Goal: Transaction & Acquisition: Complete application form

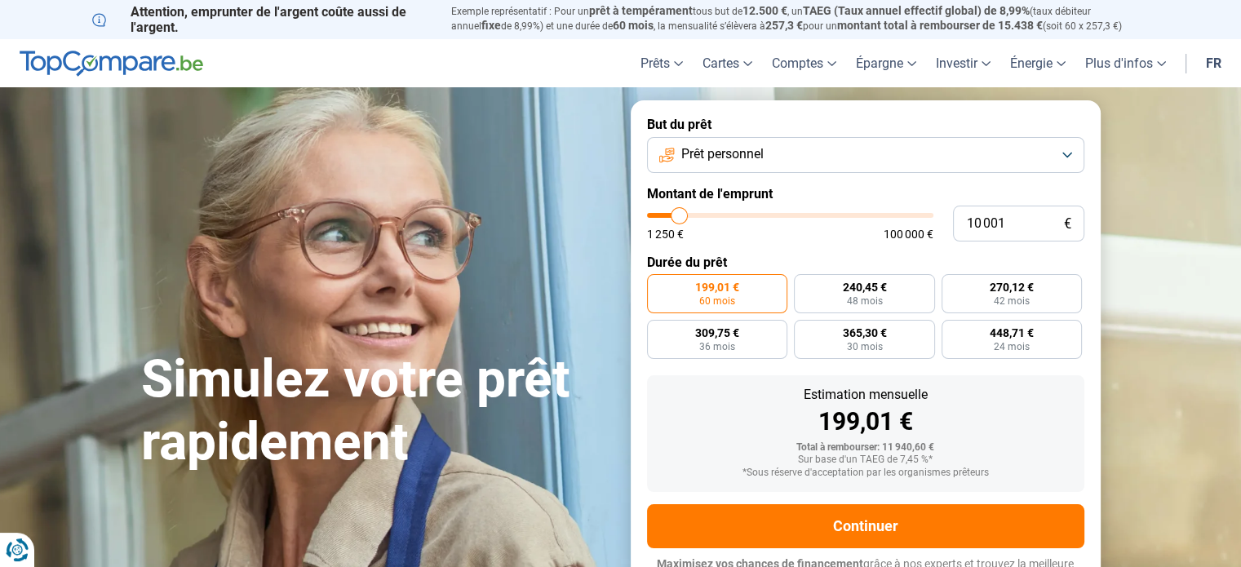
type input "11 750"
type input "11750"
type input "12 000"
type input "12000"
type input "13 000"
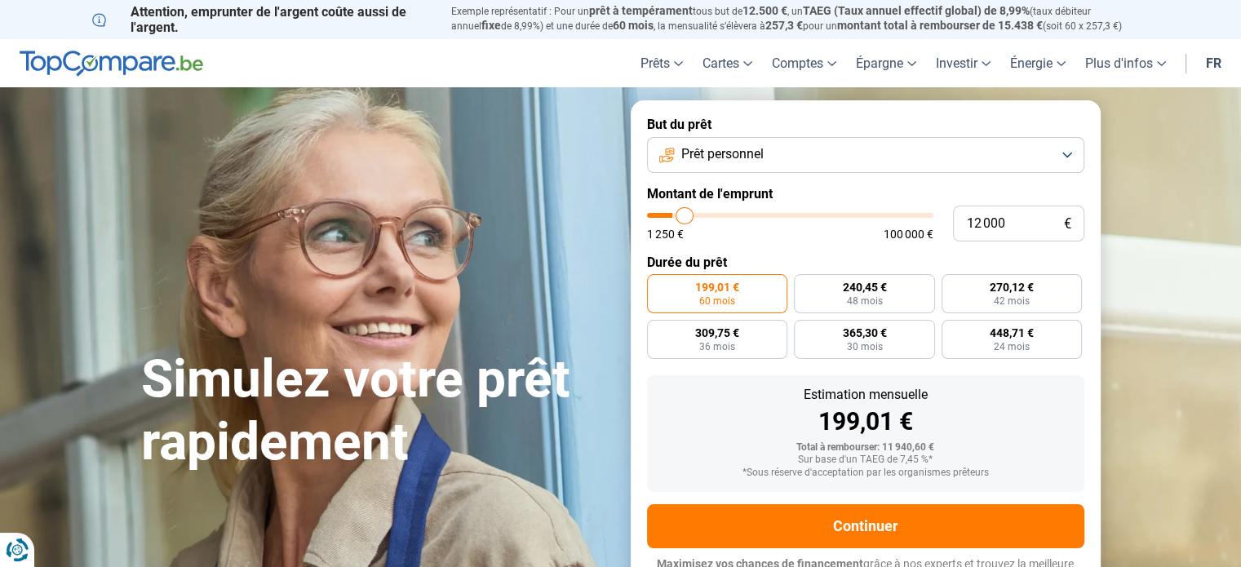
type input "13000"
type input "15 000"
type input "15000"
type input "33 500"
type input "33500"
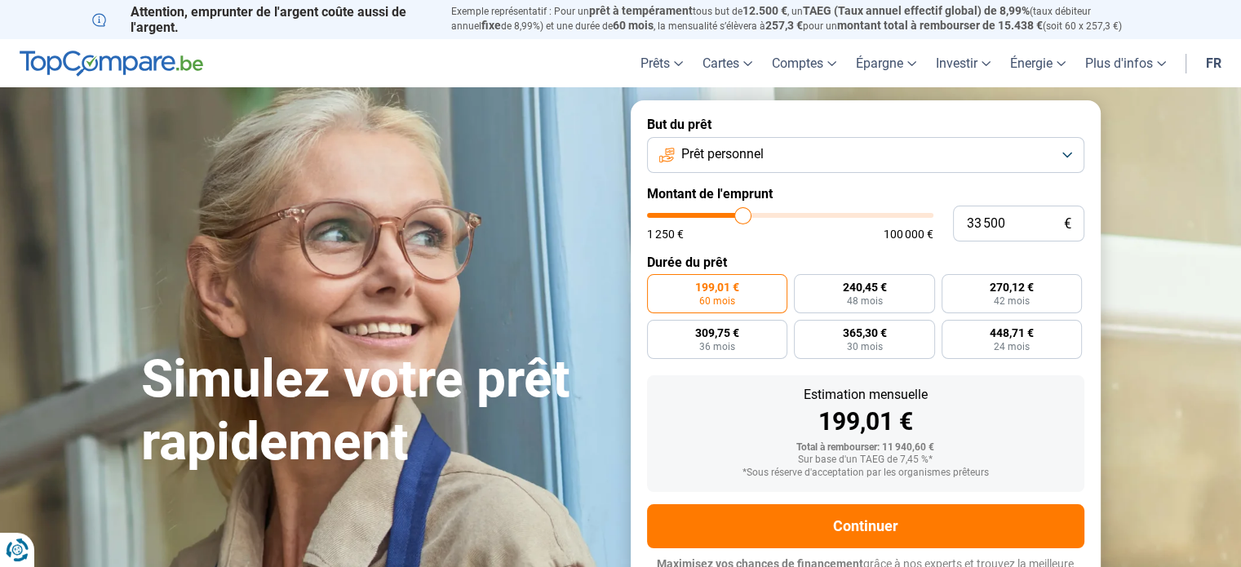
type input "38 000"
type input "38000"
type input "39 500"
type input "39500"
type input "39 750"
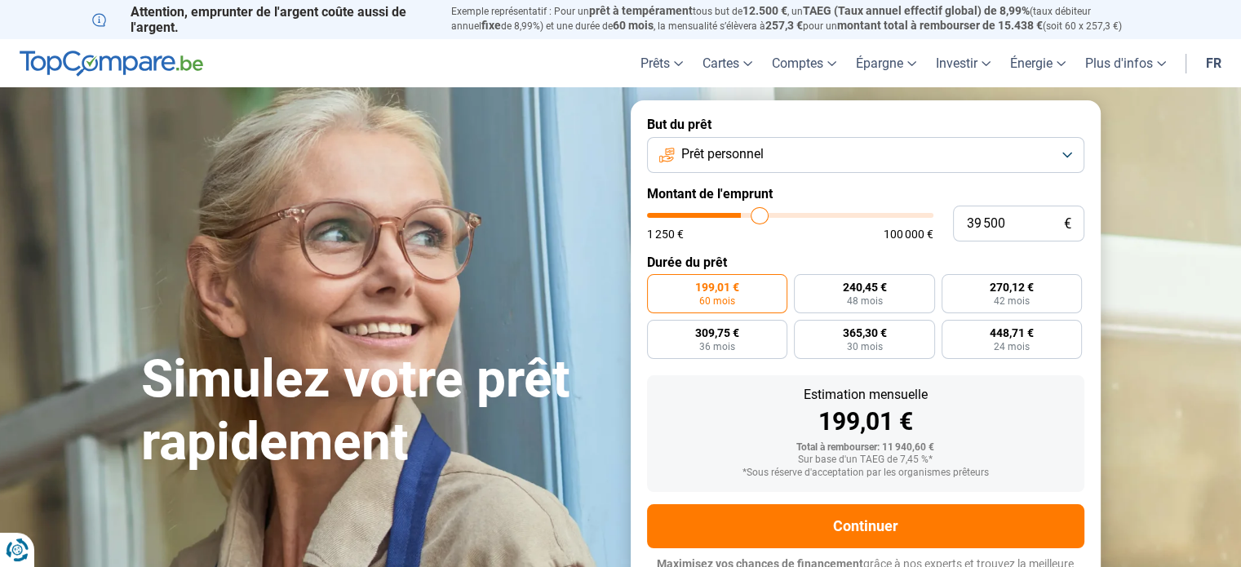
type input "39750"
radio input "false"
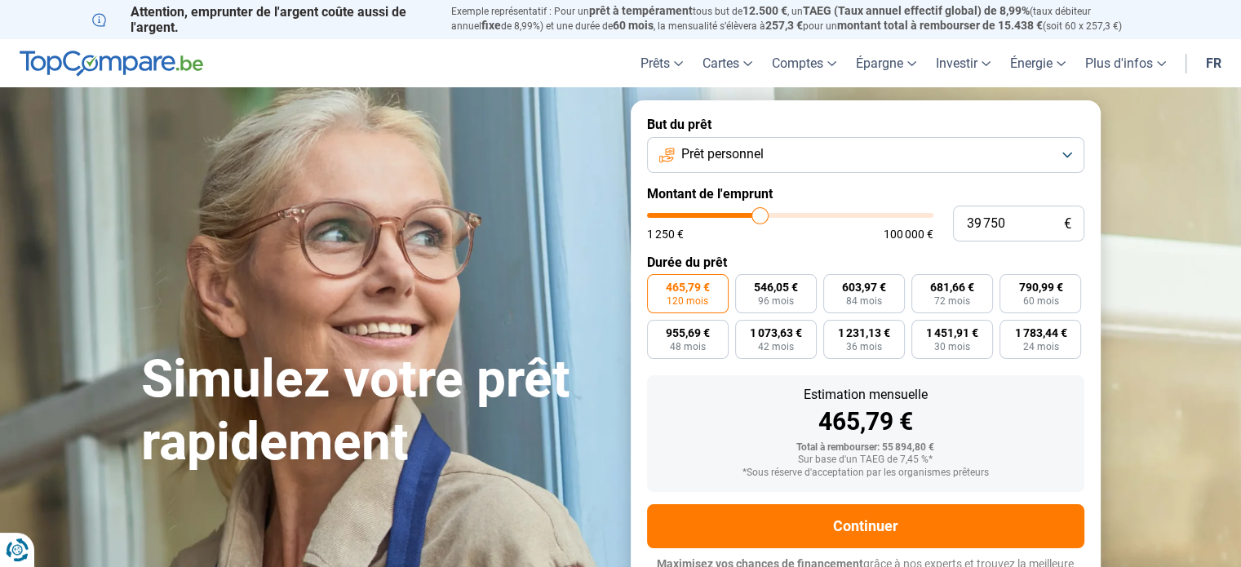
scroll to position [22, 0]
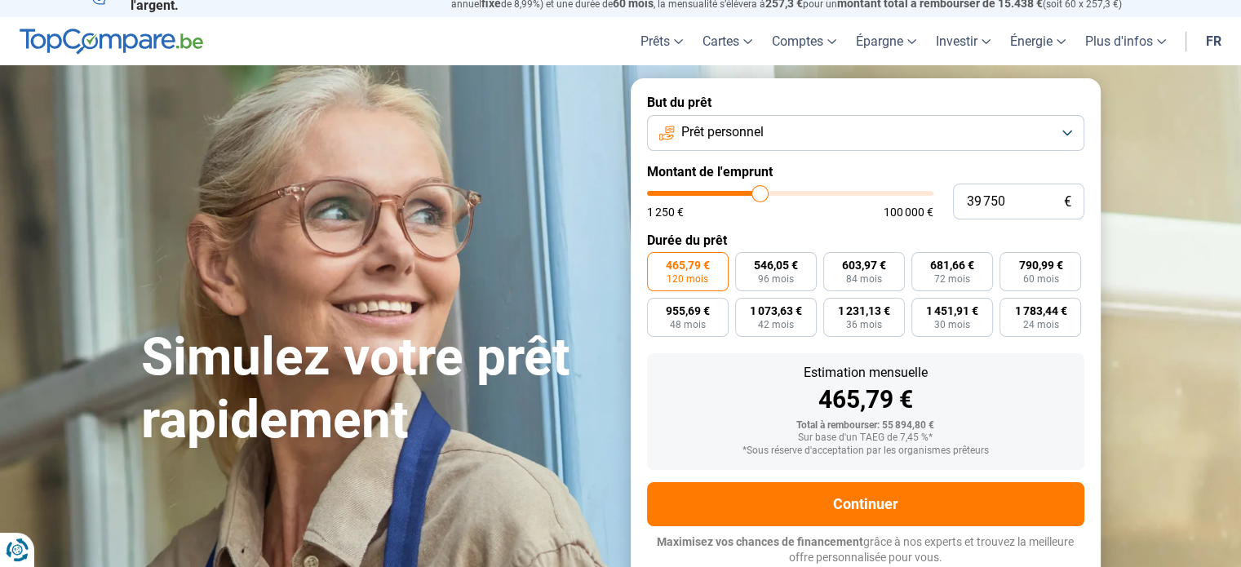
type input "12 750"
drag, startPoint x: 761, startPoint y: 219, endPoint x: 687, endPoint y: 199, distance: 76.0
type input "12750"
click at [687, 196] on input "range" at bounding box center [790, 193] width 286 height 5
radio input "true"
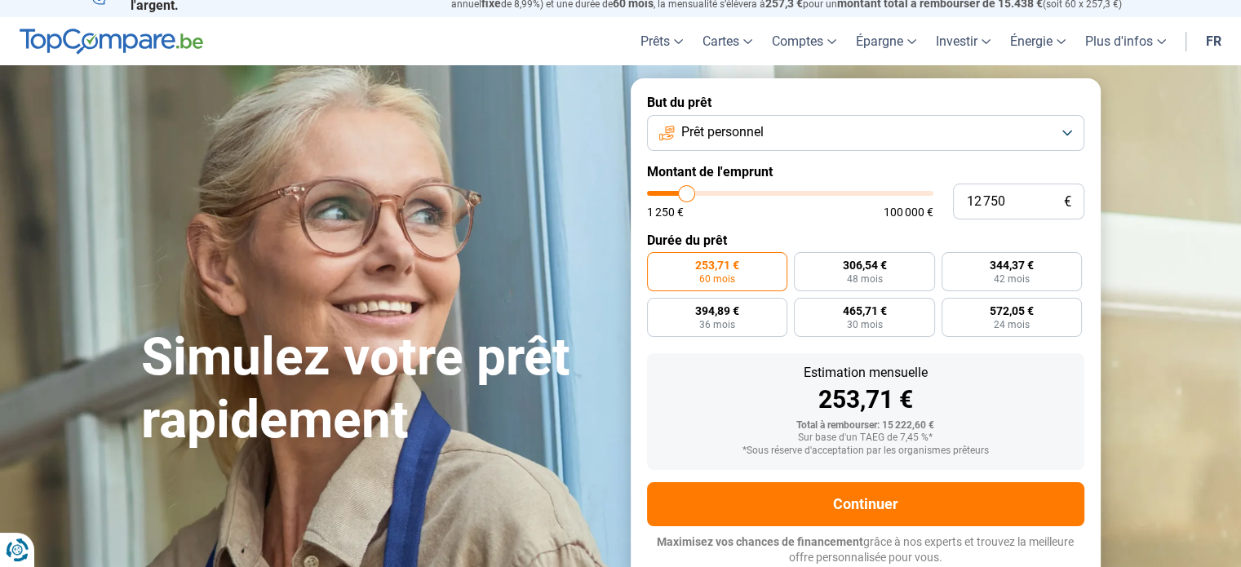
type input "11 250"
type input "11250"
type input "12 250"
type input "12250"
type input "13 000"
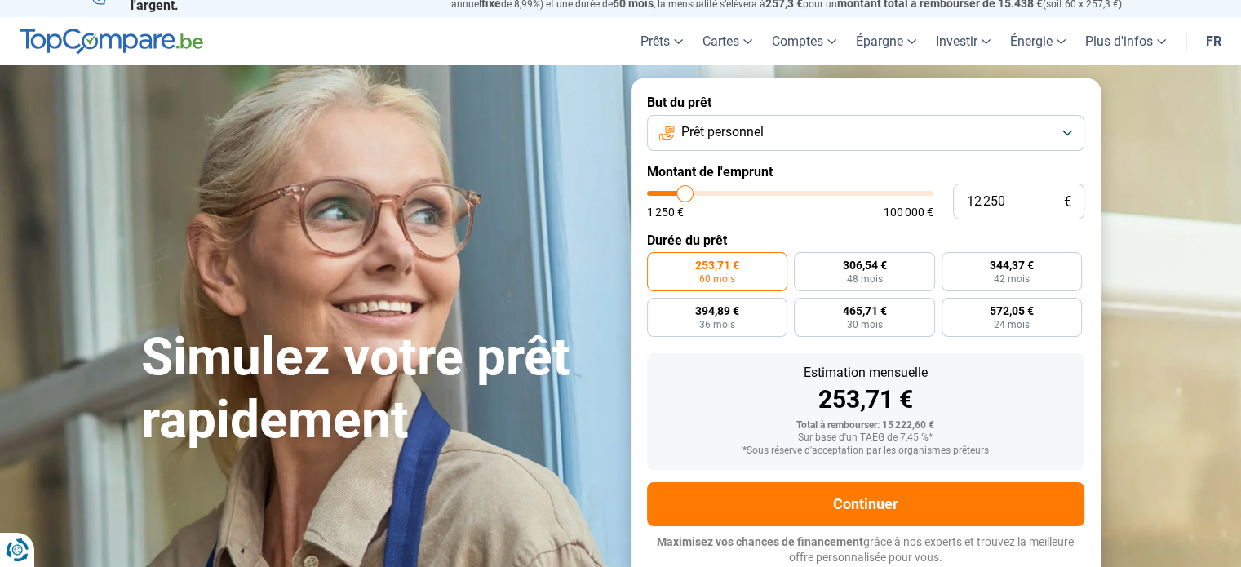
type input "13000"
type input "14 000"
type input "14000"
type input "14 750"
type input "14750"
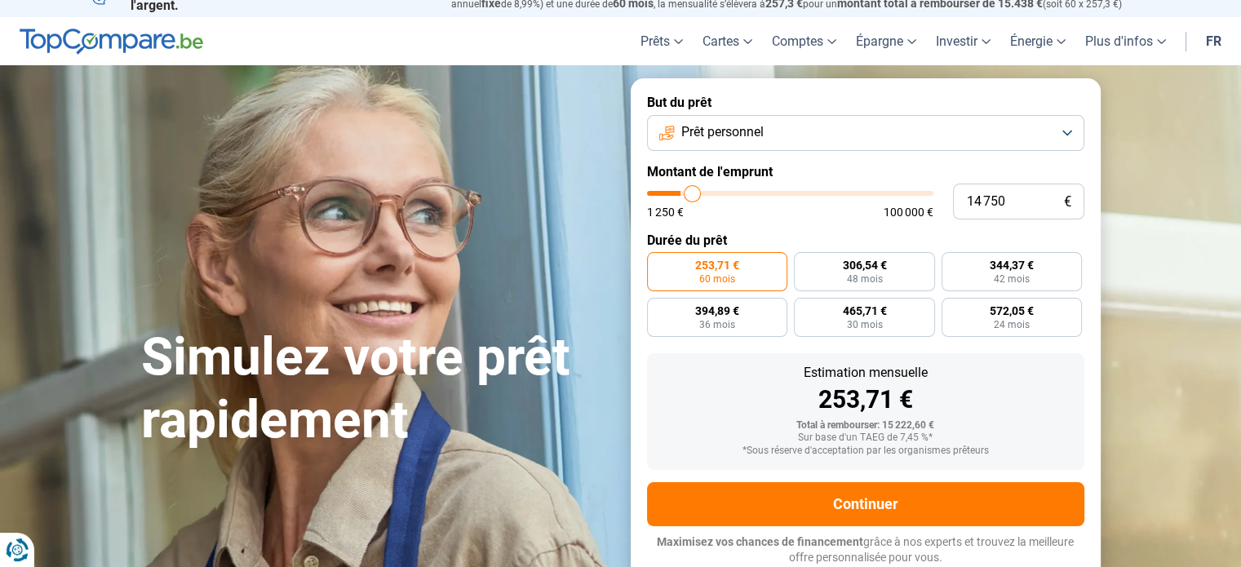
type input "15 250"
drag, startPoint x: 680, startPoint y: 197, endPoint x: 694, endPoint y: 193, distance: 14.3
type input "15250"
click at [694, 193] on input "range" at bounding box center [790, 193] width 286 height 5
radio input "false"
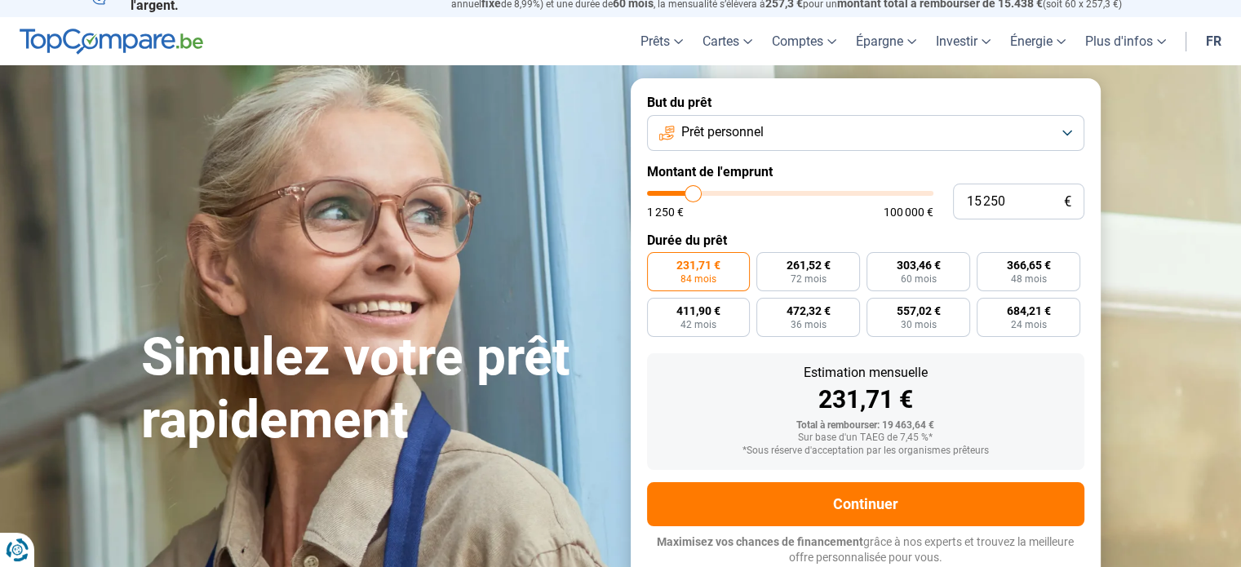
type input "14 000"
type input "14000"
type input "14 250"
type input "14250"
type input "14 750"
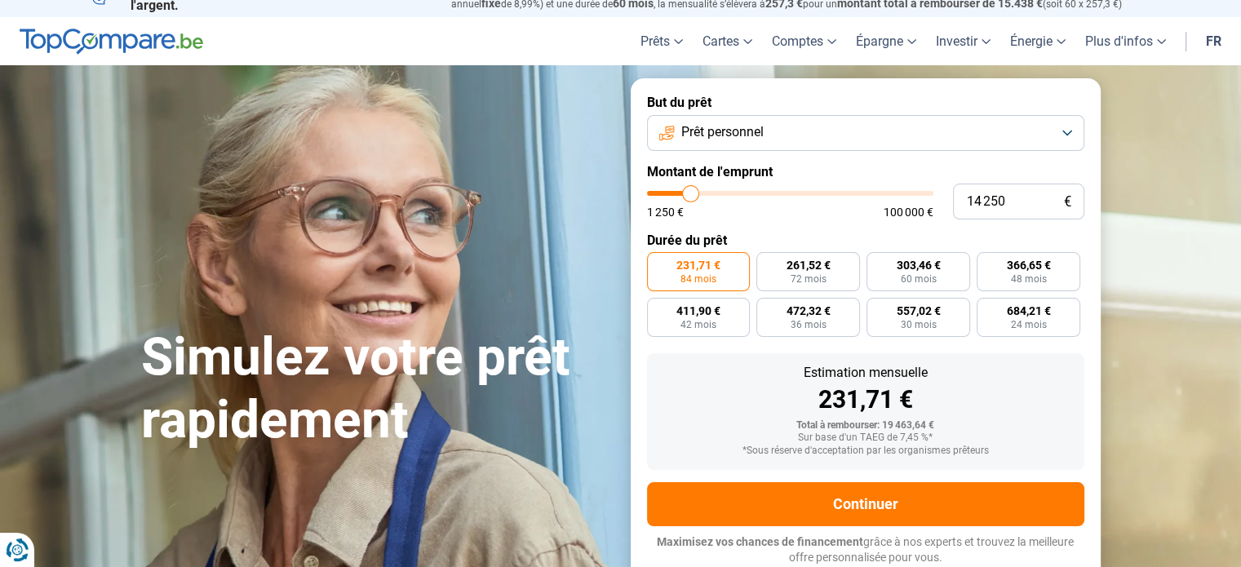
type input "14750"
type input "15 250"
type input "15250"
type input "15 500"
type input "15500"
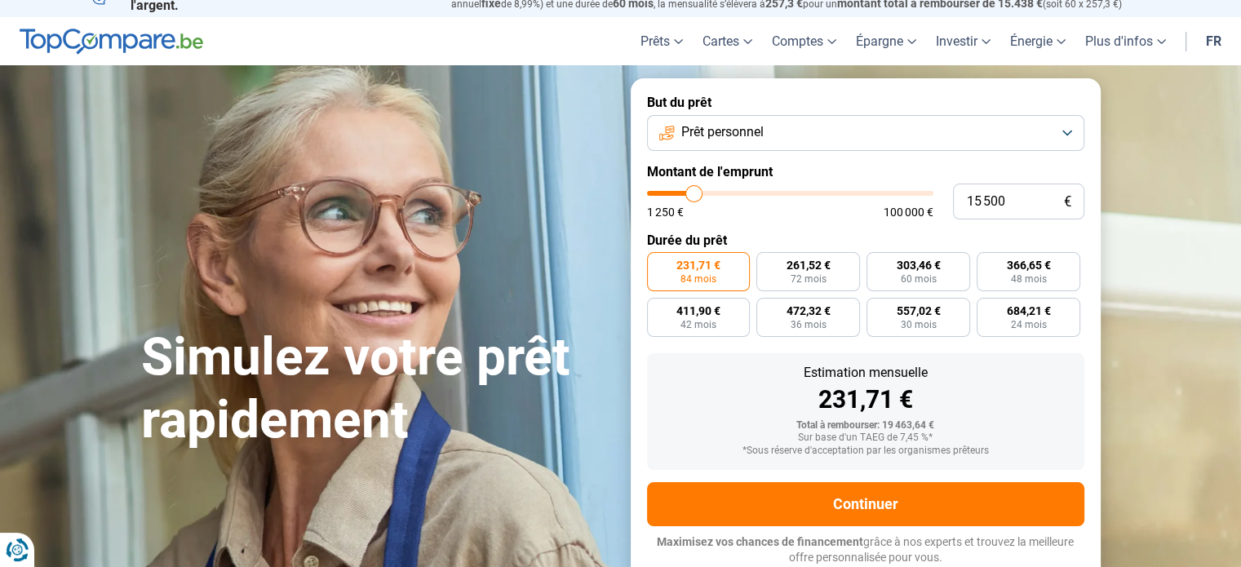
type input "16 000"
type input "16000"
type input "16 250"
type input "16250"
type input "16 500"
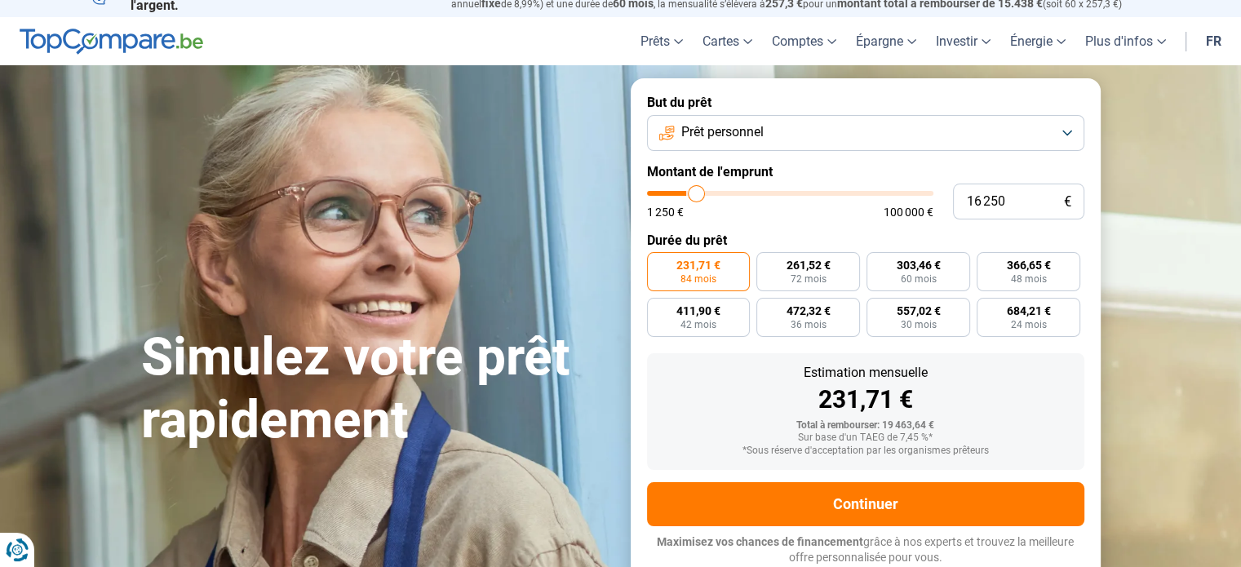
type input "16500"
type input "16 750"
type input "16750"
type input "17 250"
type input "17250"
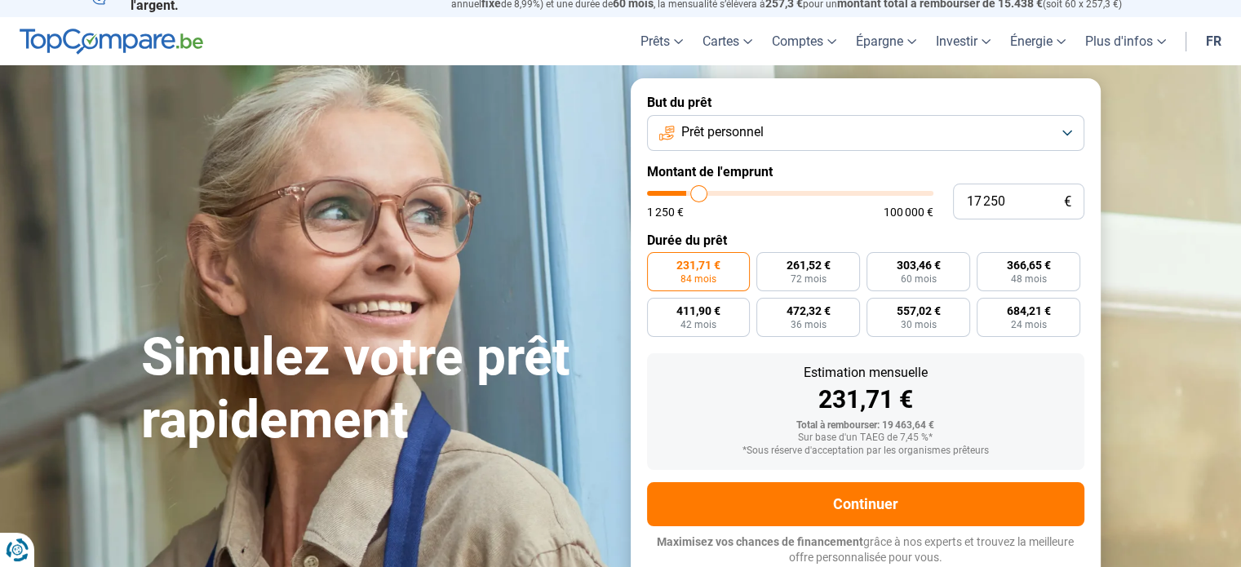
type input "17 500"
type input "17500"
type input "18 000"
type input "18000"
type input "18 250"
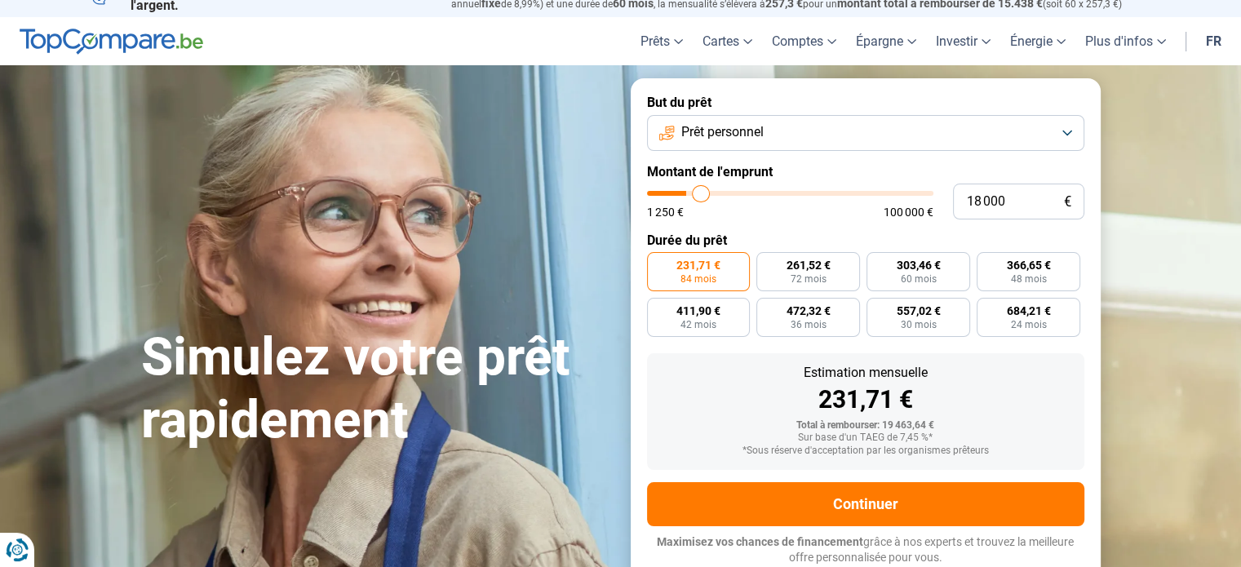
type input "18250"
type input "18 500"
type input "18500"
type input "18 750"
type input "18750"
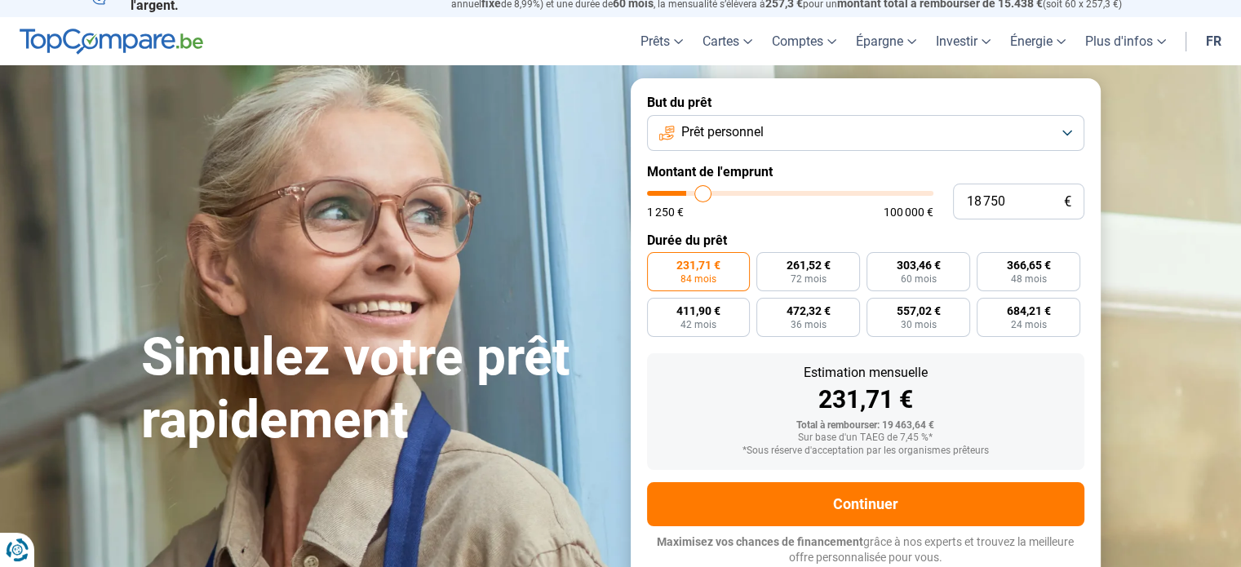
type input "19 000"
type input "19000"
type input "19 250"
type input "19250"
type input "19 500"
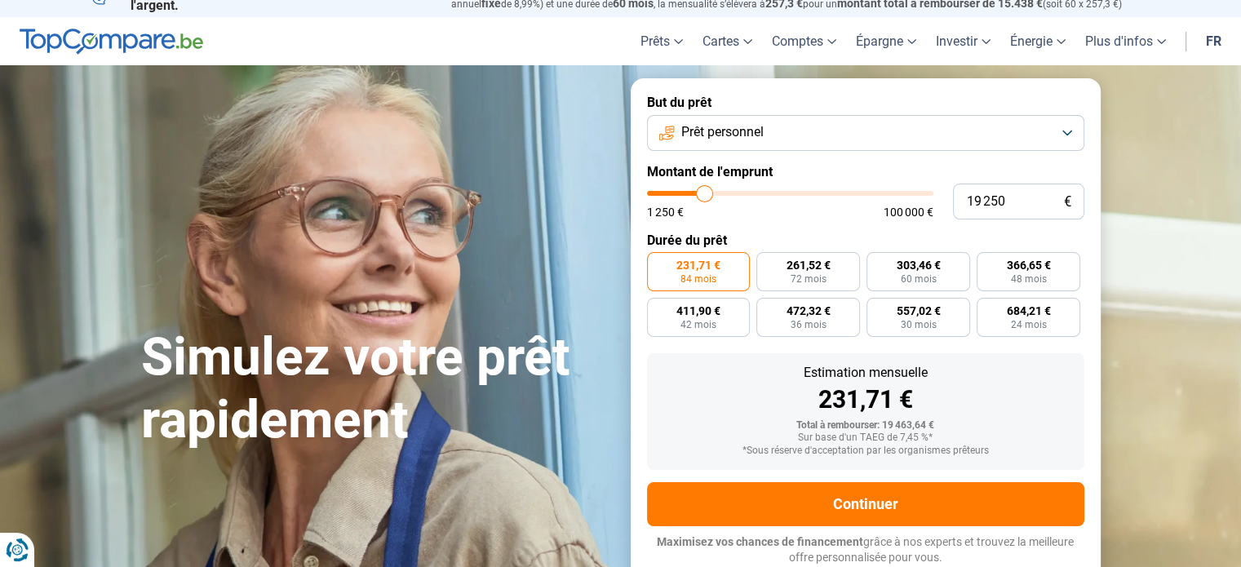
type input "19500"
type input "19 750"
type input "19750"
type input "20 250"
drag, startPoint x: 689, startPoint y: 195, endPoint x: 708, endPoint y: 194, distance: 19.6
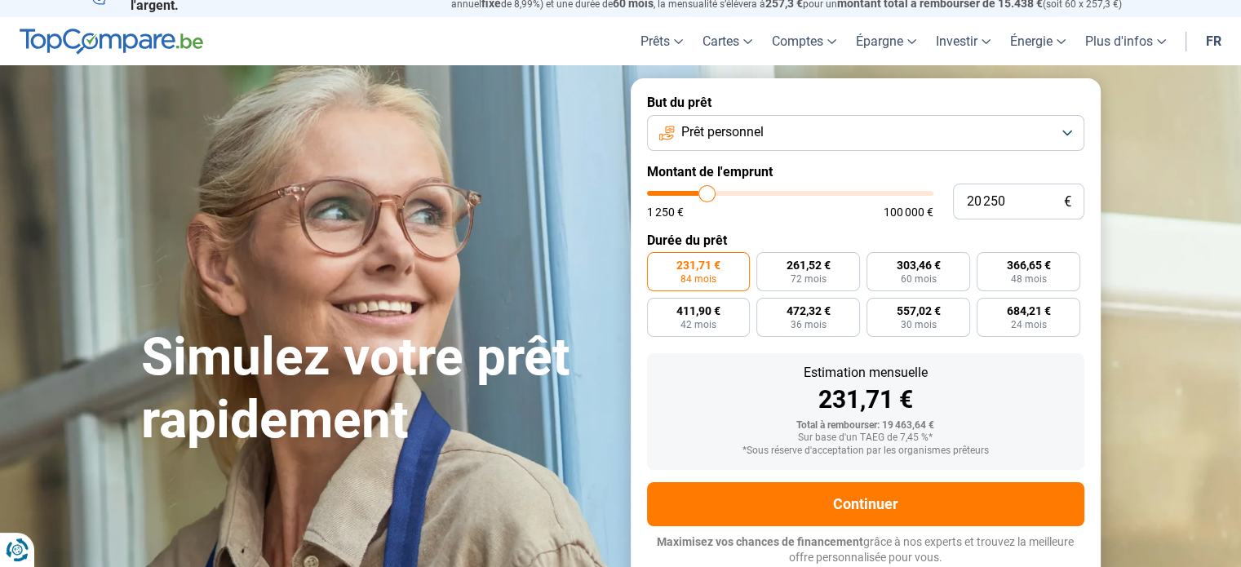
type input "20750"
click at [708, 194] on input "range" at bounding box center [790, 193] width 286 height 5
type input "20 750"
radio input "false"
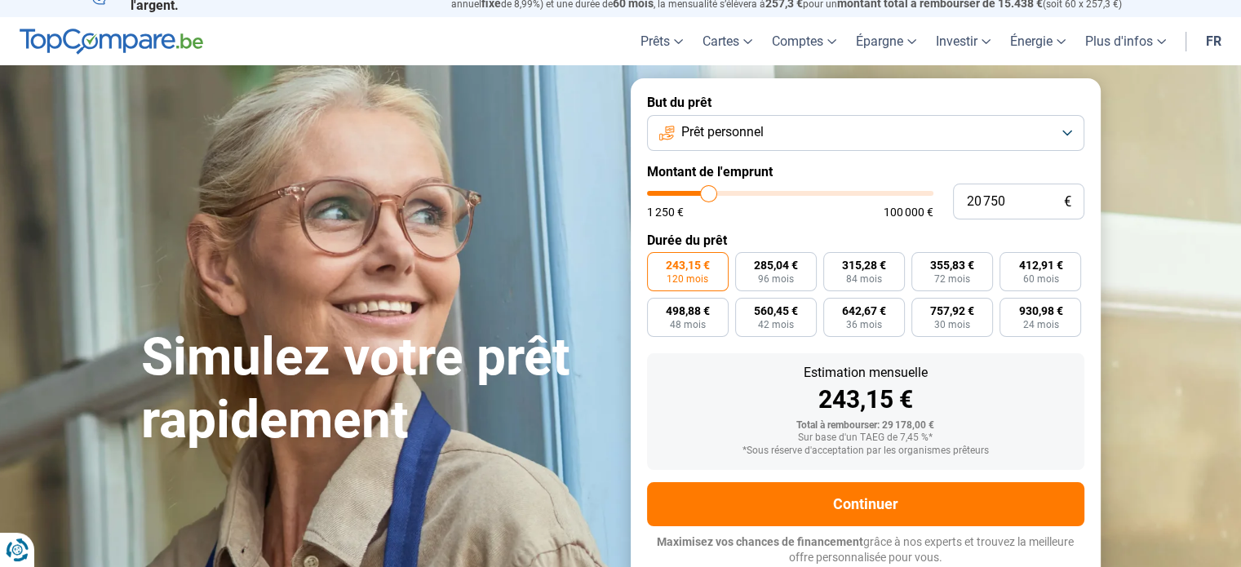
type input "20 500"
type input "20500"
type input "20 250"
type input "20250"
type input "19 750"
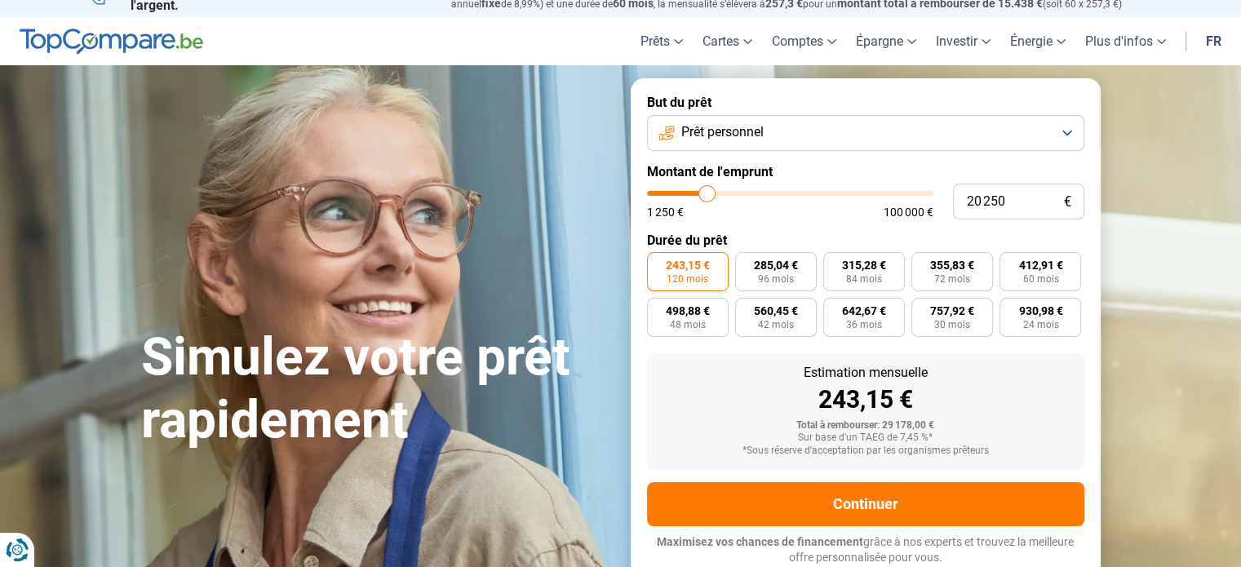
type input "19750"
type input "19 500"
type input "19500"
type input "19 250"
type input "19250"
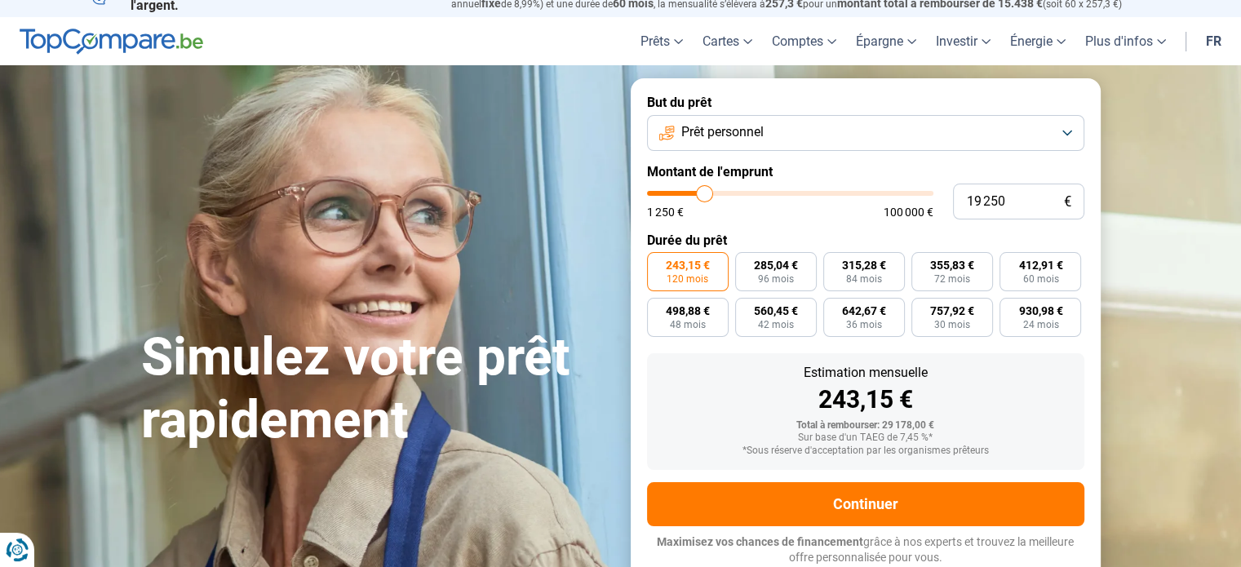
type input "19 000"
type input "19000"
type input "18 750"
type input "18750"
type input "18 500"
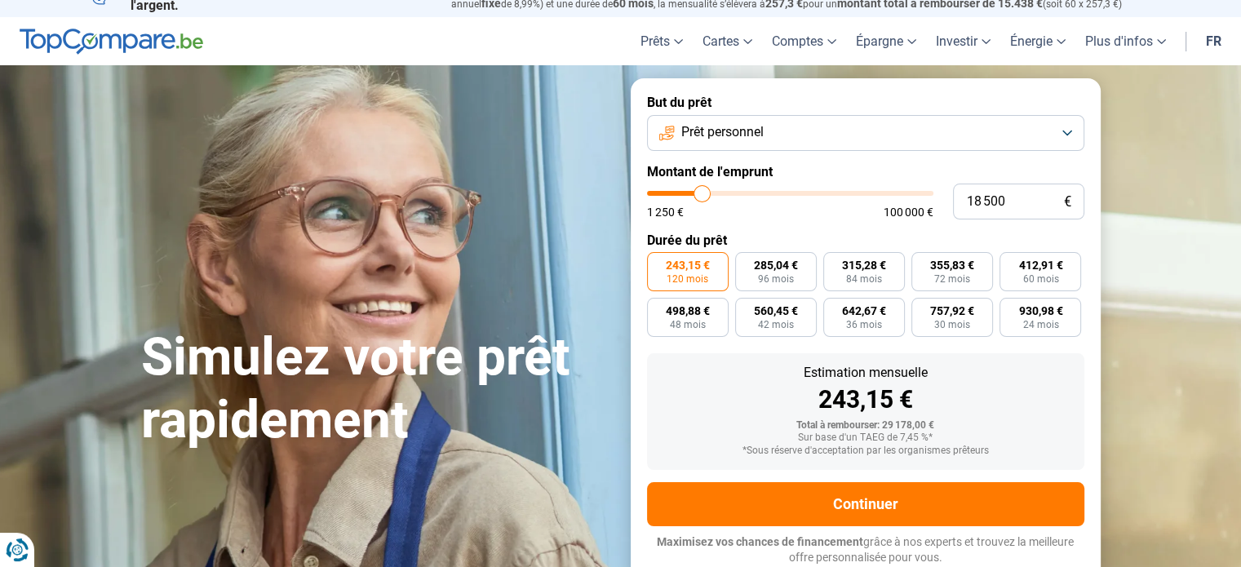
type input "18500"
click at [702, 194] on input "range" at bounding box center [790, 193] width 286 height 5
radio input "true"
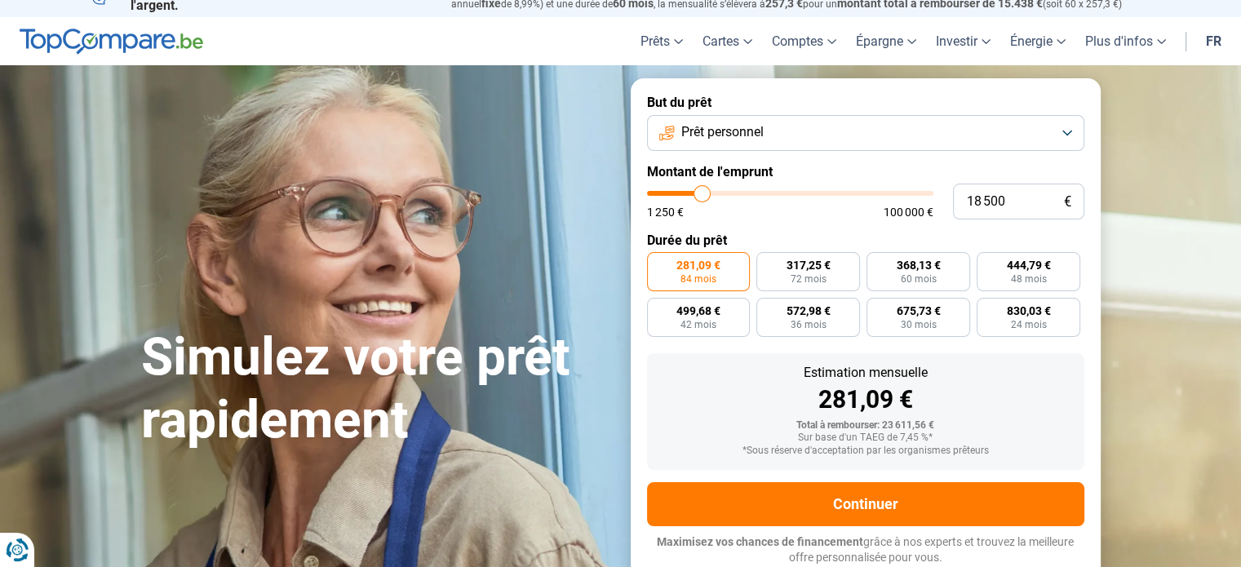
click at [702, 194] on input "range" at bounding box center [790, 193] width 286 height 5
type input "18 750"
type input "18750"
type input "19 000"
type input "19000"
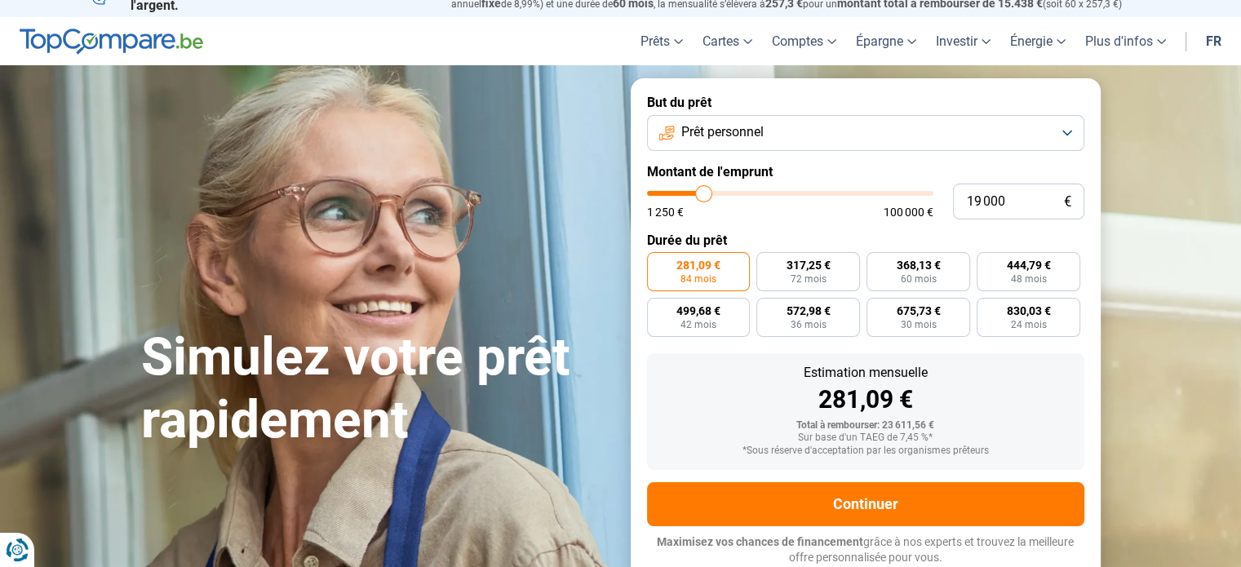
type input "19 250"
type input "19250"
type input "19 500"
type input "19500"
click at [705, 194] on input "range" at bounding box center [790, 193] width 286 height 5
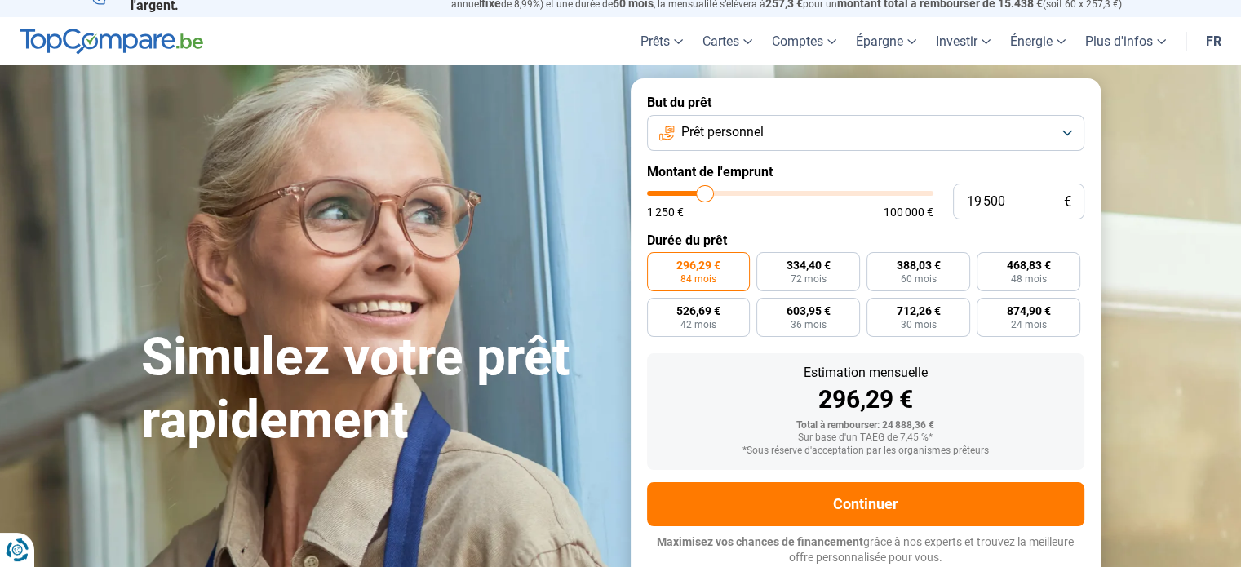
type input "19 750"
type input "19750"
type input "20 000"
type input "20000"
type input "20 250"
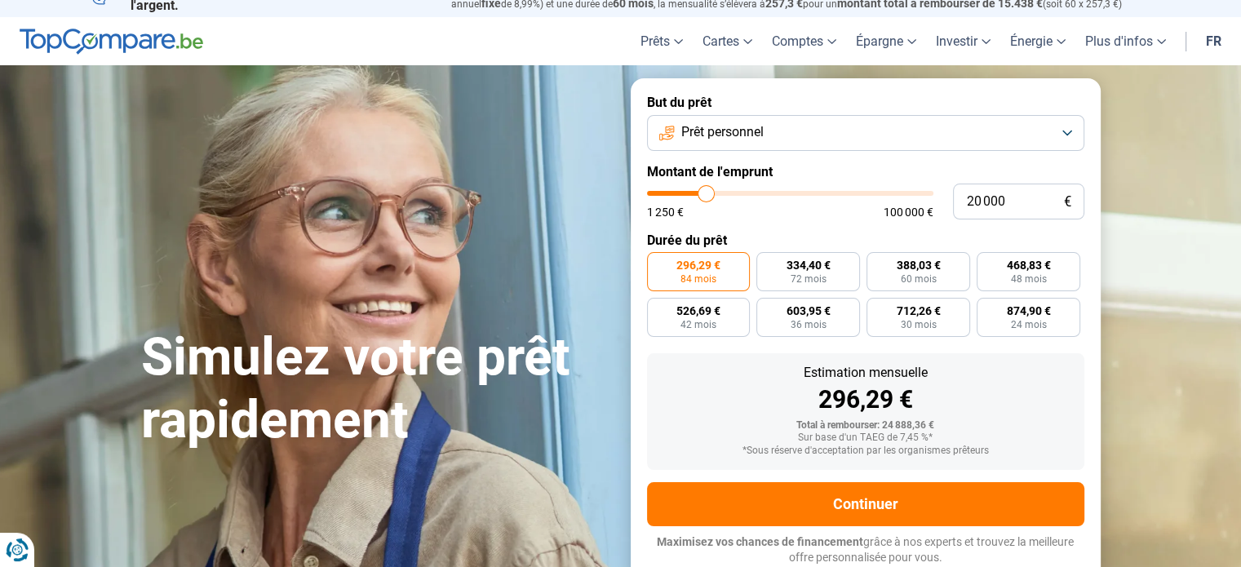
type input "20250"
type input "20 500"
type input "20500"
click at [708, 194] on input "range" at bounding box center [790, 193] width 286 height 5
radio input "false"
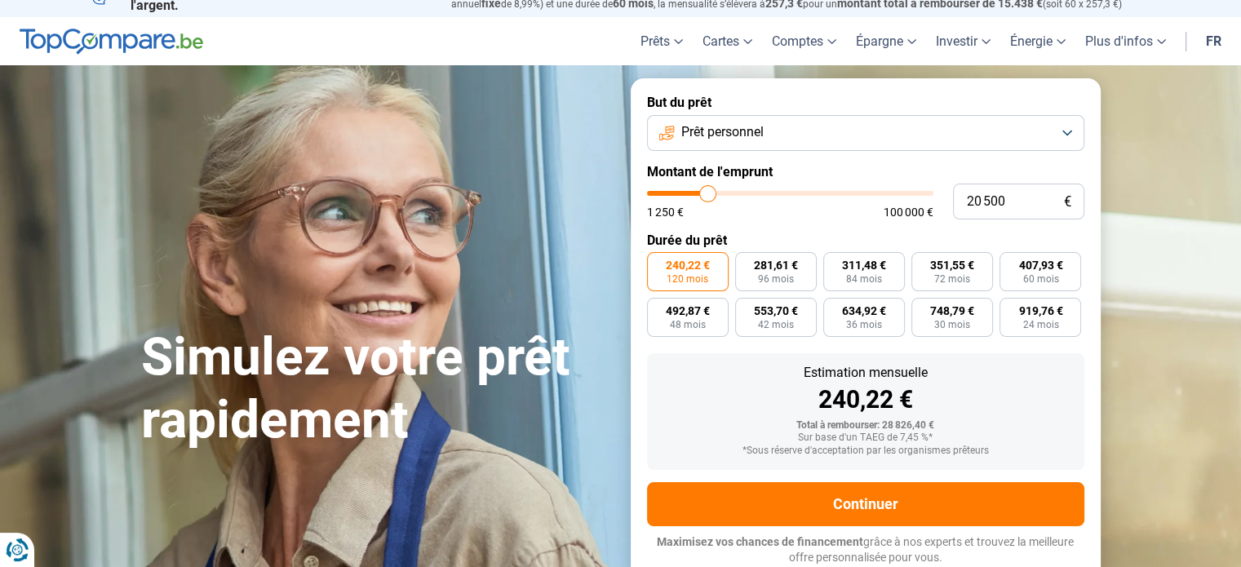
type input "20 250"
type input "20250"
type input "20 000"
type input "20000"
type input "19 750"
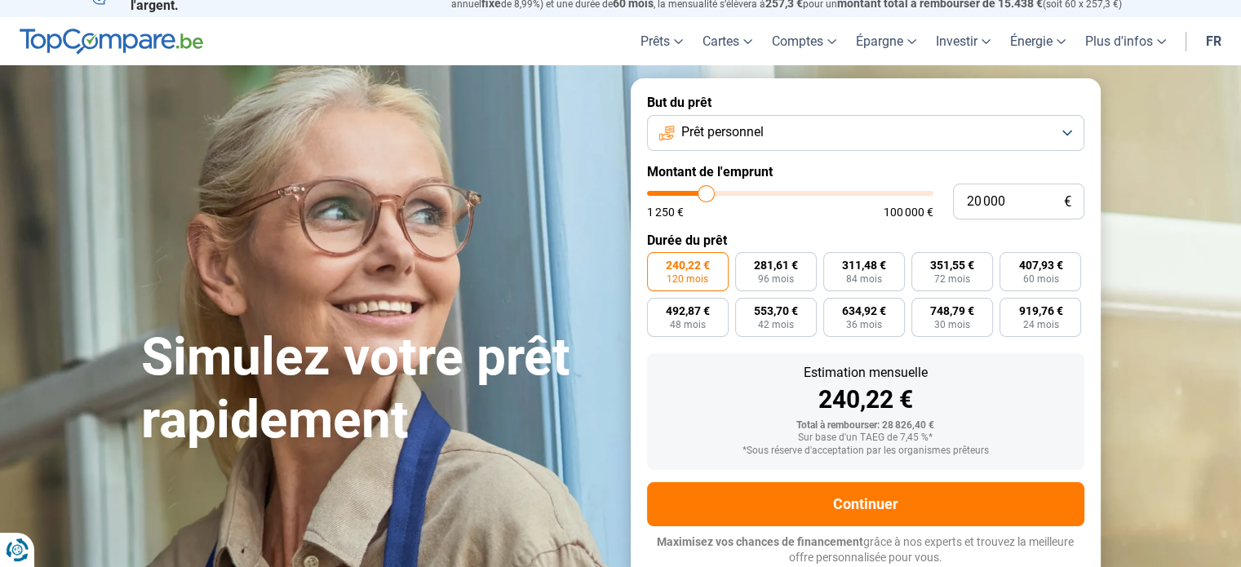
type input "19750"
type input "19 500"
type input "19500"
type input "19 250"
type input "19250"
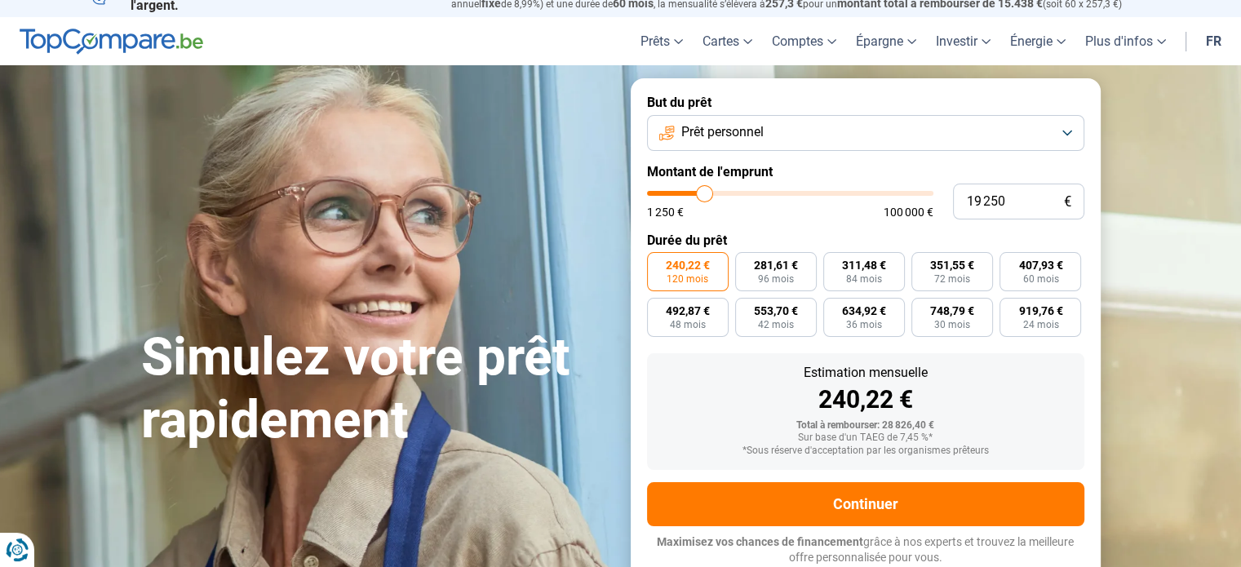
type input "19 000"
type input "19000"
click at [704, 193] on input "range" at bounding box center [790, 193] width 286 height 5
radio input "true"
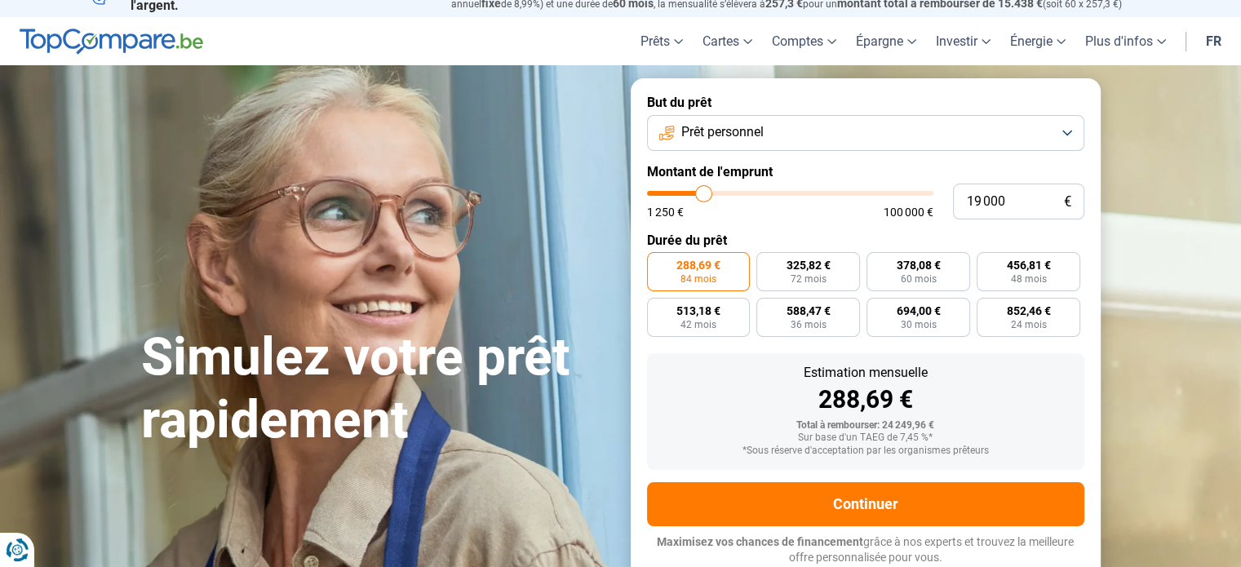
type input "19 500"
type input "19500"
click at [705, 193] on input "range" at bounding box center [790, 193] width 286 height 5
type input "19 750"
type input "19750"
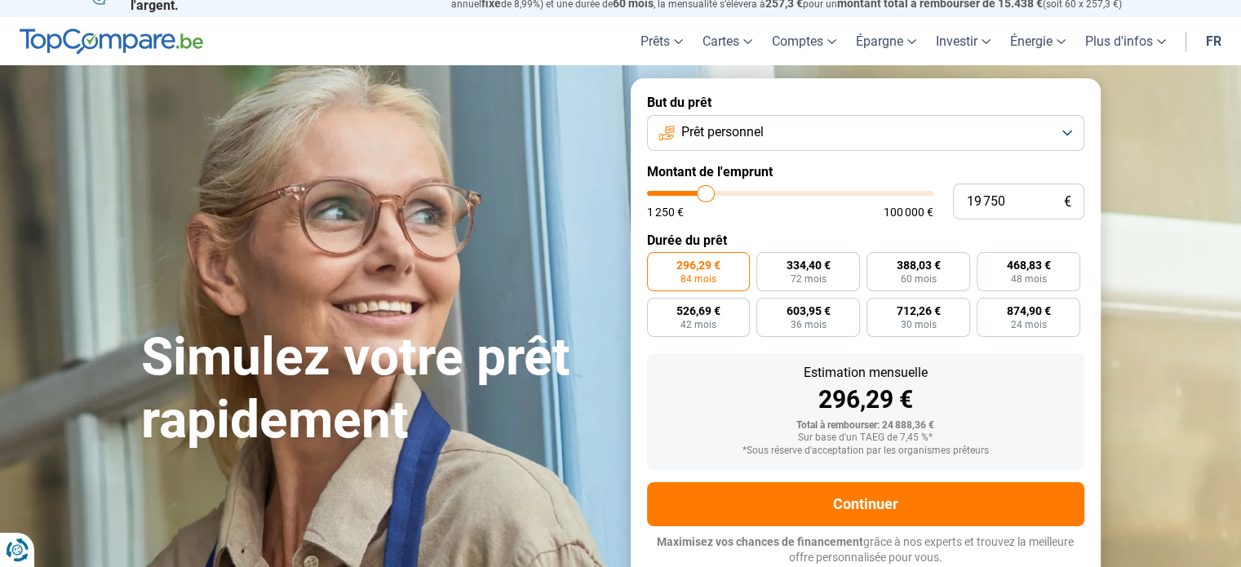
type input "20 000"
type input "20000"
click at [707, 193] on input "range" at bounding box center [790, 193] width 286 height 5
click at [1035, 310] on span "897,33 €" at bounding box center [1029, 310] width 44 height 11
click at [987, 308] on input "897,33 € 24 mois" at bounding box center [982, 303] width 11 height 11
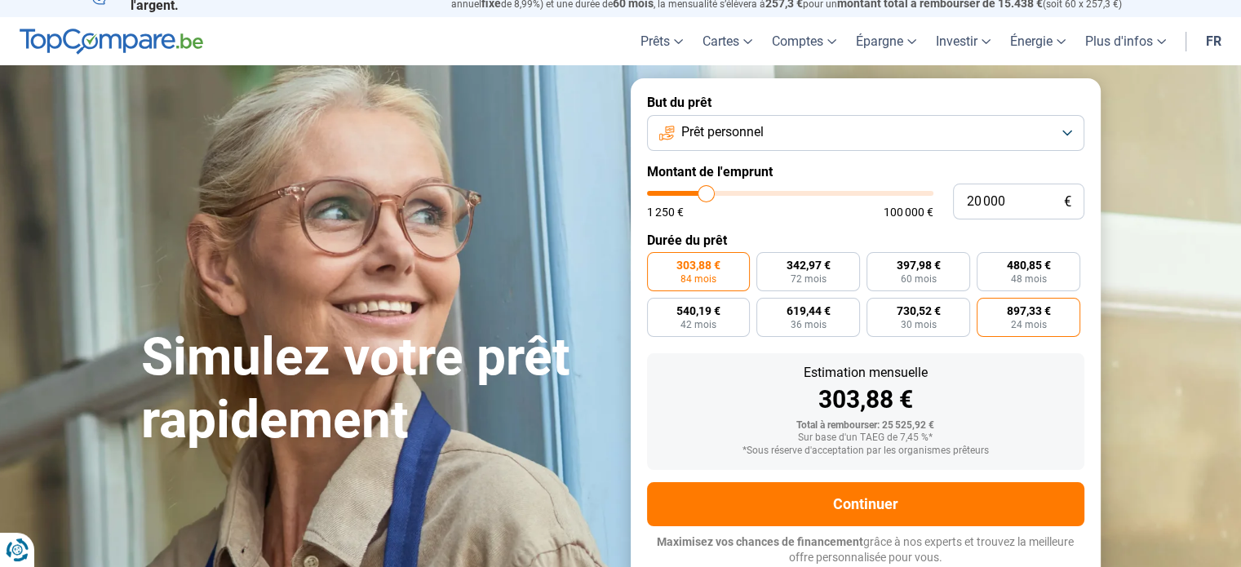
radio input "true"
click at [695, 274] on span "84 mois" at bounding box center [699, 279] width 36 height 10
click at [658, 263] on input "303,88 € 84 mois" at bounding box center [652, 257] width 11 height 11
radio input "true"
click at [1034, 315] on span "897,33 €" at bounding box center [1029, 310] width 44 height 11
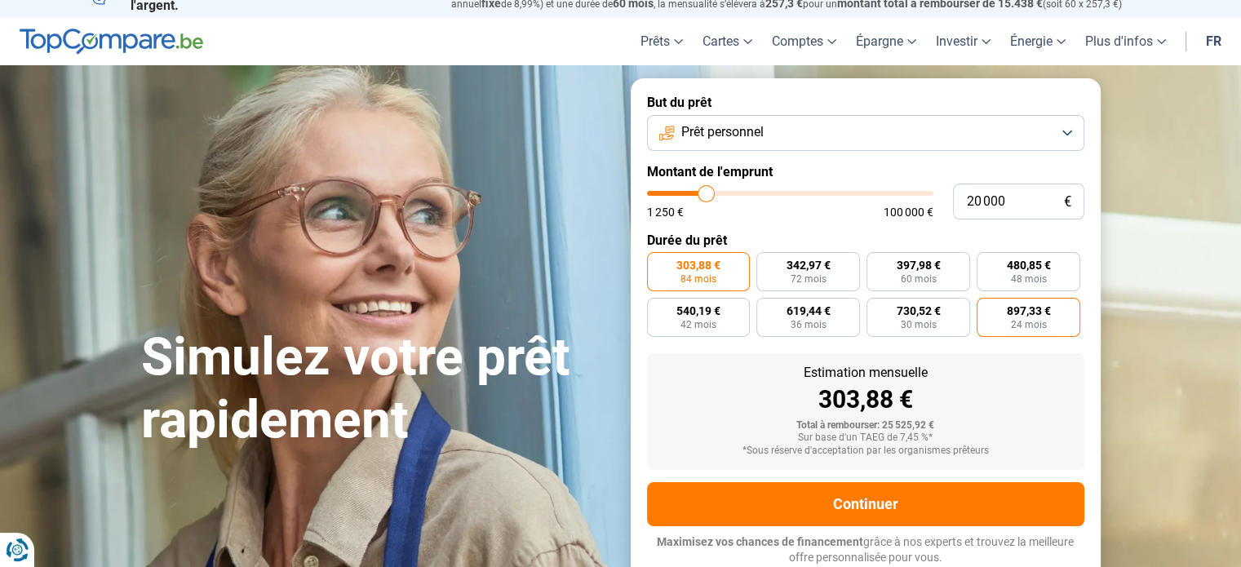
click at [987, 308] on input "897,33 € 24 mois" at bounding box center [982, 303] width 11 height 11
radio input "true"
click at [707, 260] on span "303,88 €" at bounding box center [699, 265] width 44 height 11
click at [658, 260] on input "303,88 € 84 mois" at bounding box center [652, 257] width 11 height 11
radio input "true"
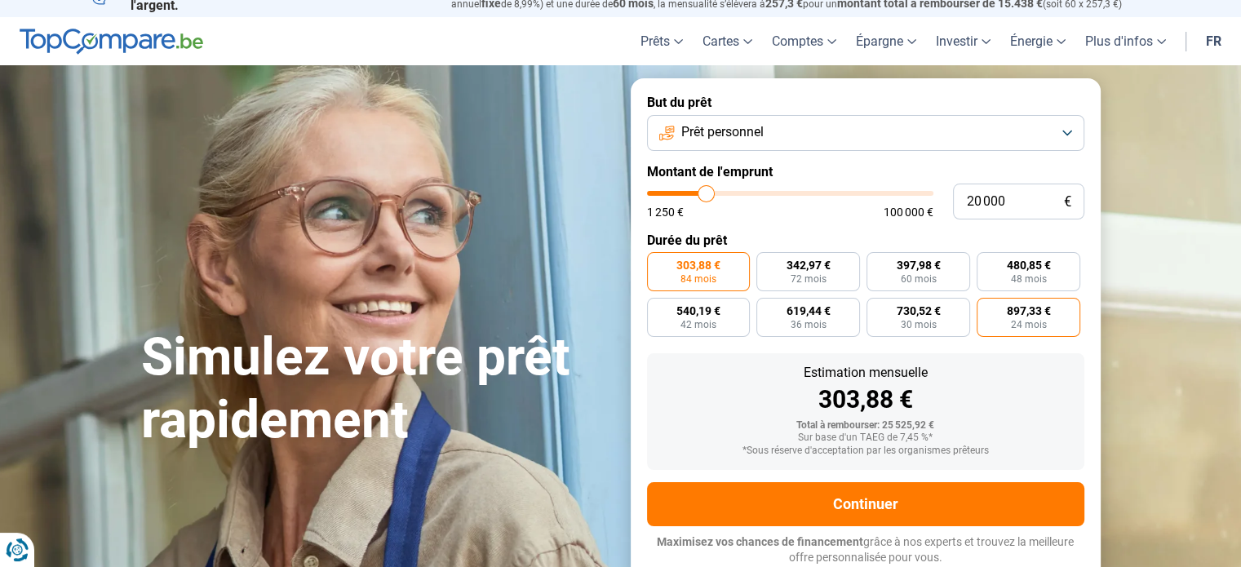
click at [1022, 321] on span "24 mois" at bounding box center [1029, 325] width 36 height 10
click at [987, 308] on input "897,33 € 24 mois" at bounding box center [982, 303] width 11 height 11
radio input "true"
click at [678, 276] on label "303,88 € 84 mois" at bounding box center [699, 271] width 104 height 39
click at [658, 263] on input "303,88 € 84 mois" at bounding box center [652, 257] width 11 height 11
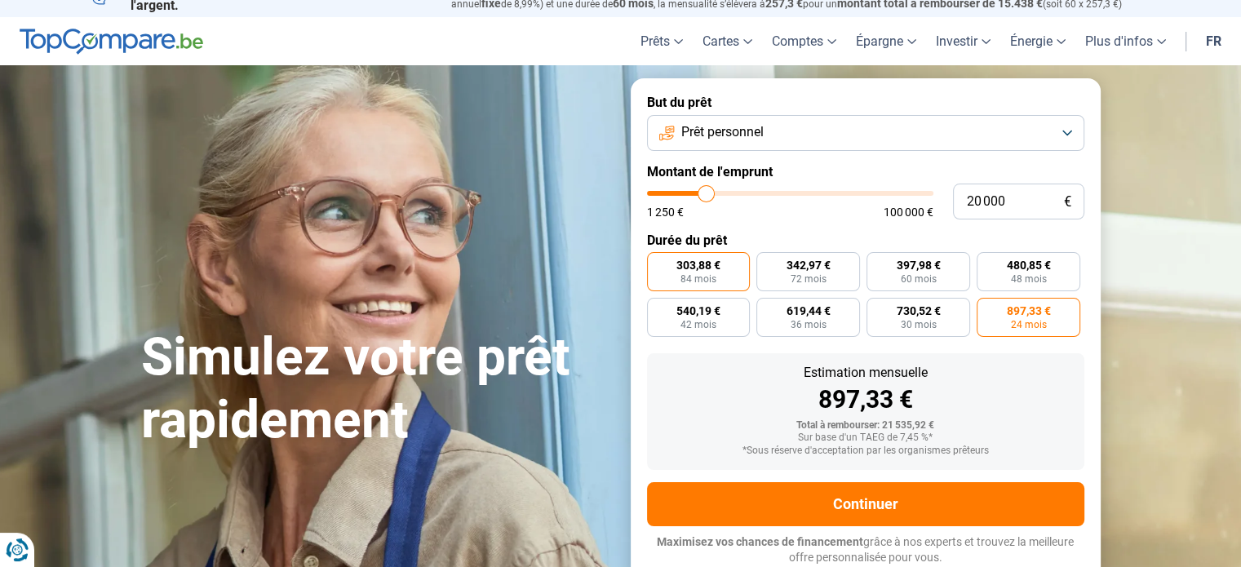
radio input "true"
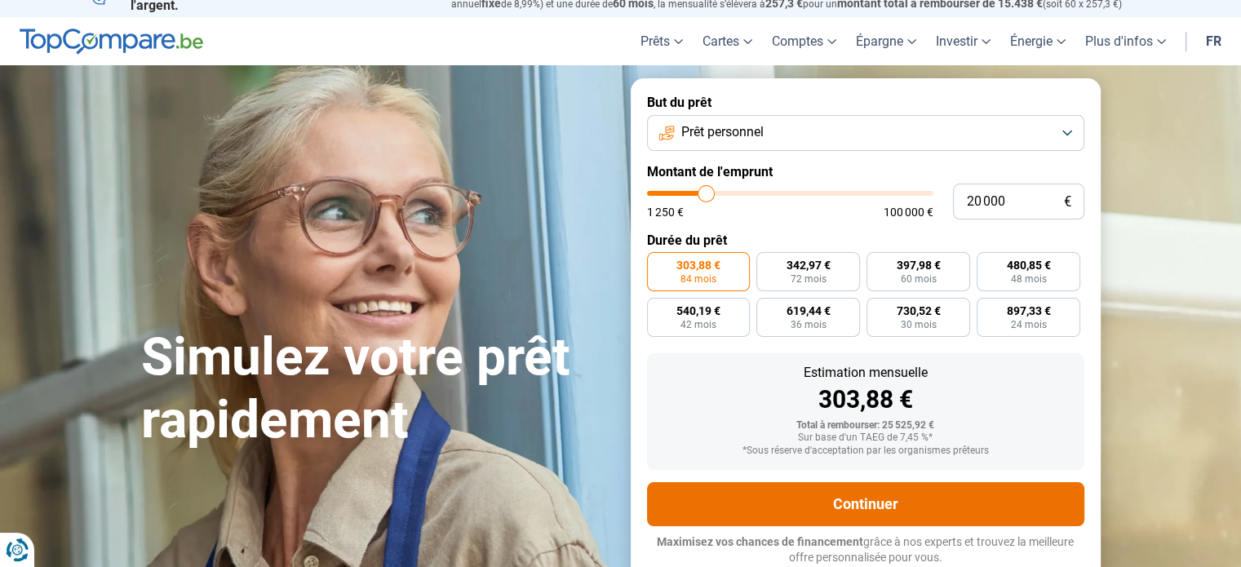
click at [832, 512] on button "Continuer" at bounding box center [865, 504] width 437 height 44
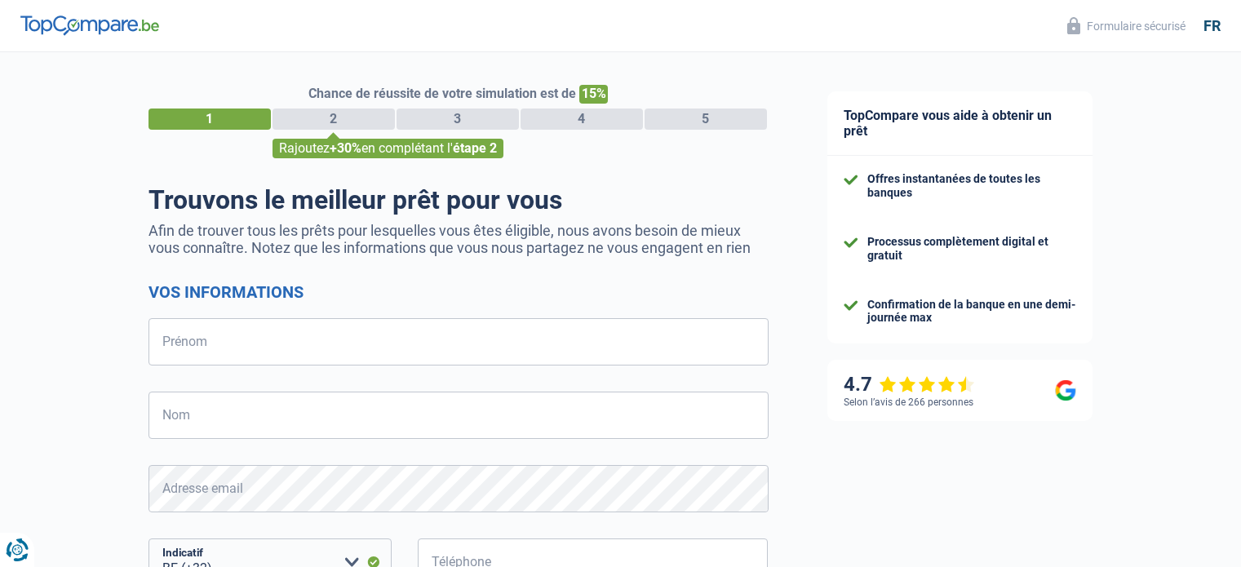
select select "32"
click at [441, 345] on input "Prénom" at bounding box center [459, 341] width 620 height 47
type input "Julien"
type input "Toussaint"
type input "479214833"
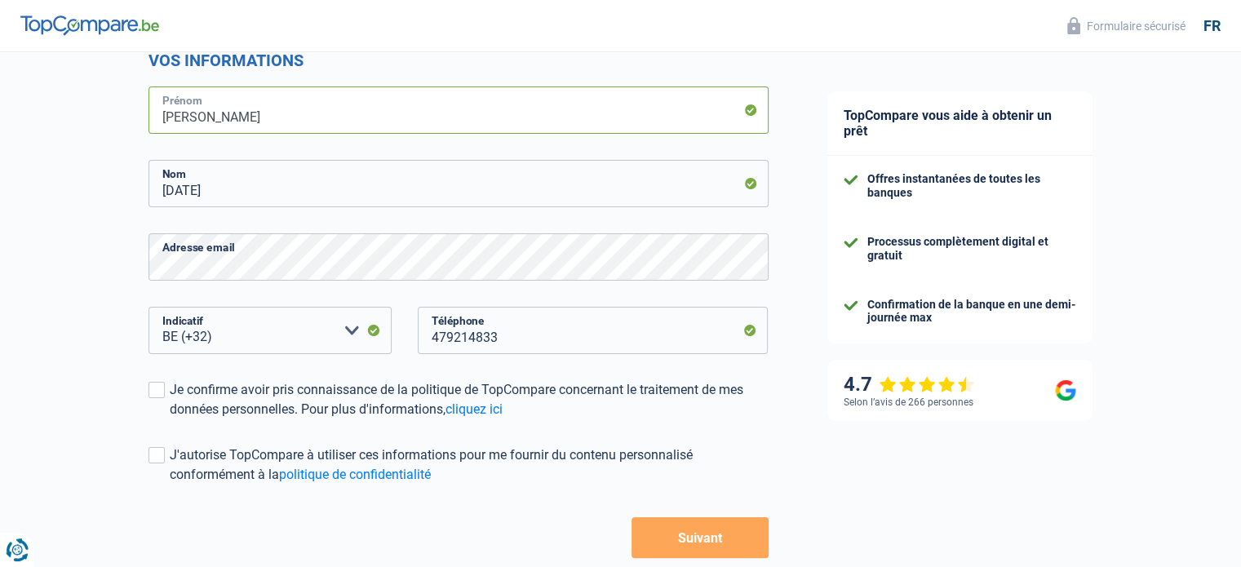
scroll to position [245, 0]
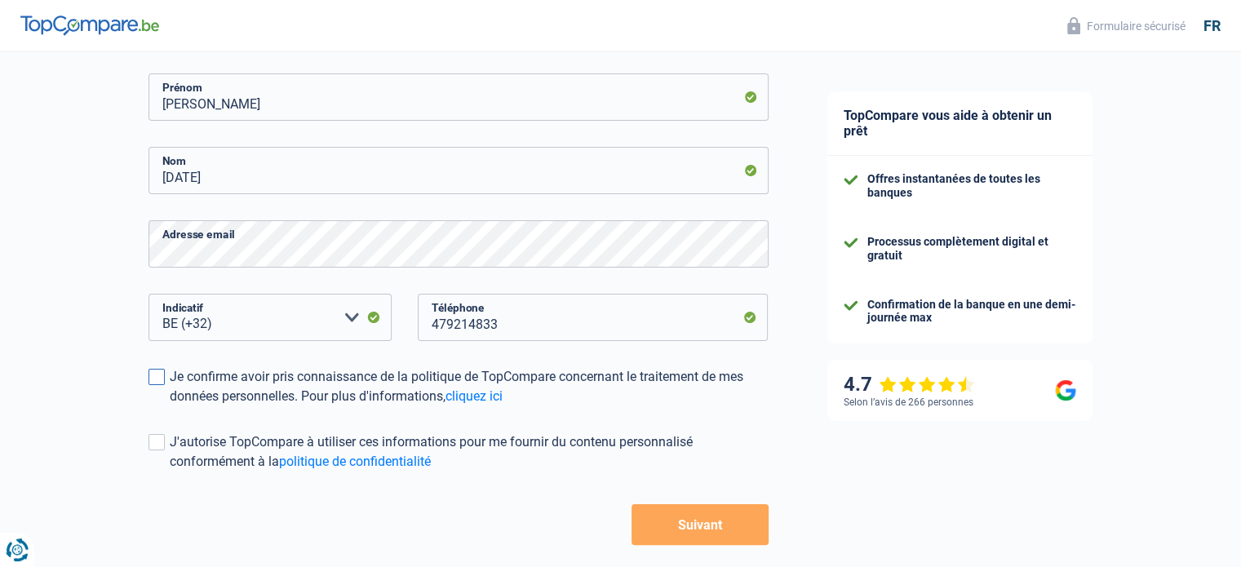
click at [155, 388] on label "Je confirme avoir pris connaissance de la politique de TopCompare concernant le…" at bounding box center [459, 386] width 620 height 39
click at [170, 406] on input "Je confirme avoir pris connaissance de la politique de TopCompare concernant le…" at bounding box center [170, 406] width 0 height 0
click at [157, 441] on span at bounding box center [157, 442] width 16 height 16
click at [170, 472] on input "J'autorise TopCompare à utiliser ces informations pour me fournir du contenu pe…" at bounding box center [170, 472] width 0 height 0
click at [667, 518] on button "Suivant" at bounding box center [700, 524] width 136 height 41
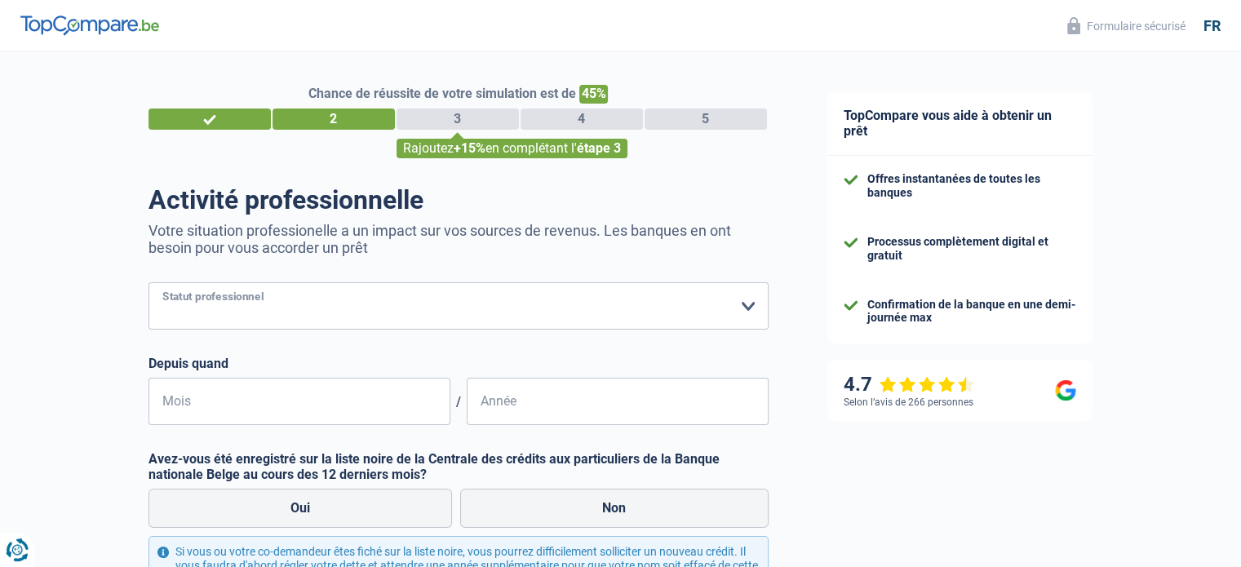
click at [379, 294] on select "Ouvrier Employé privé Employé public Invalide Indépendant Pensionné Chômeur Mut…" at bounding box center [459, 305] width 620 height 47
select select "privateEmployee"
click at [149, 283] on select "Ouvrier Employé privé Employé public Invalide Indépendant Pensionné Chômeur Mut…" at bounding box center [459, 305] width 620 height 47
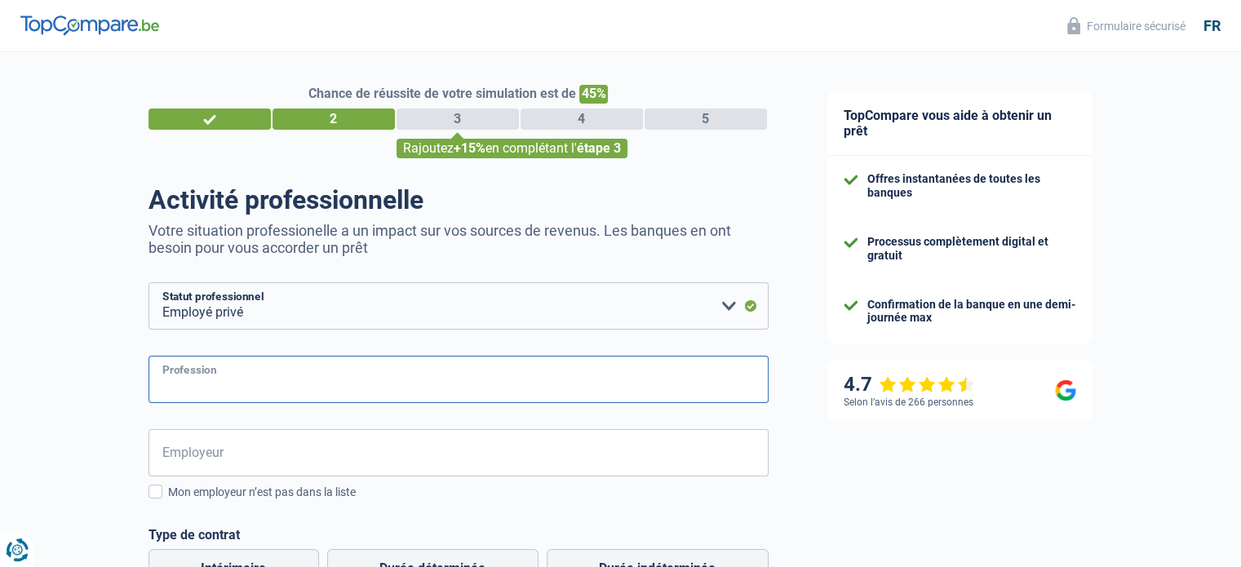
click at [253, 388] on input "Profession" at bounding box center [459, 379] width 620 height 47
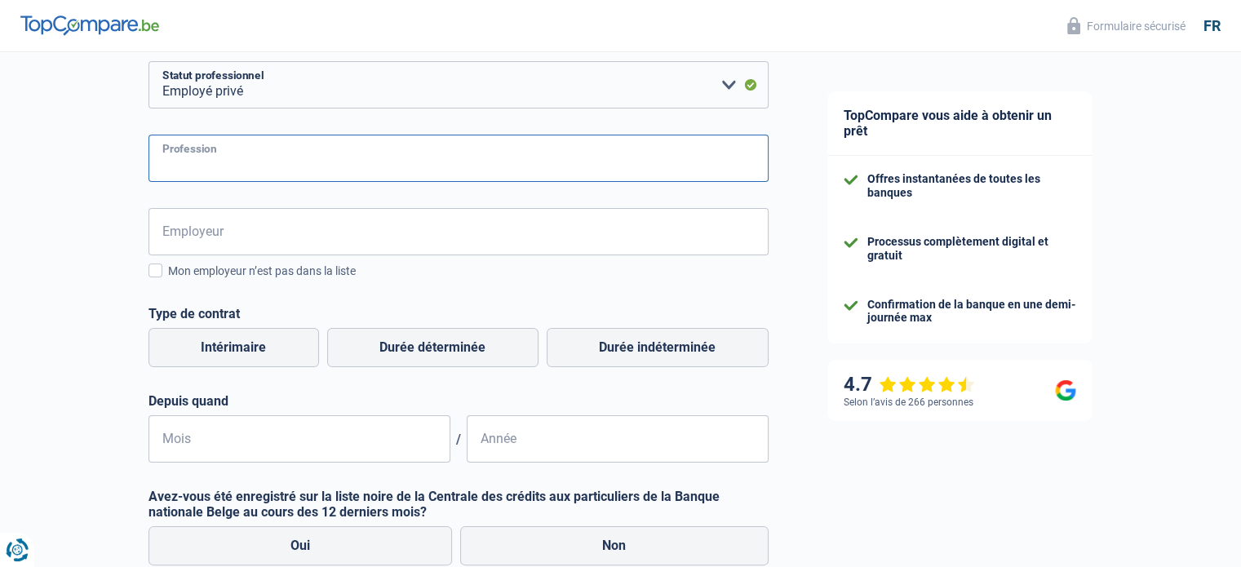
scroll to position [245, 0]
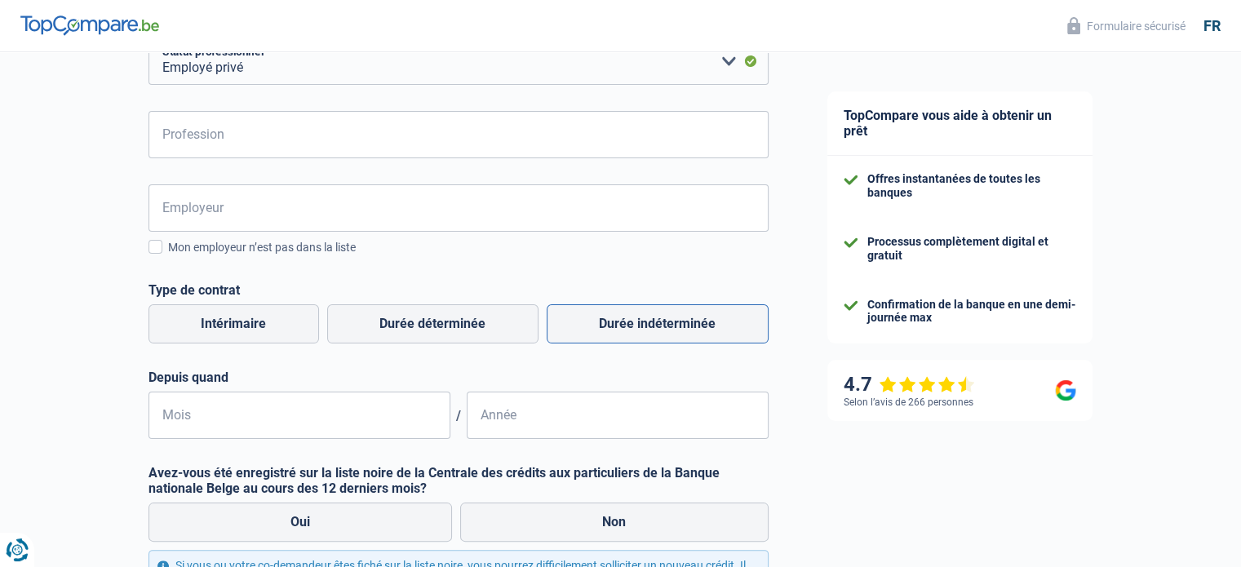
click at [614, 334] on label "Durée indéterminée" at bounding box center [658, 323] width 222 height 39
click at [614, 334] on input "Durée indéterminée" at bounding box center [658, 323] width 222 height 39
radio input "true"
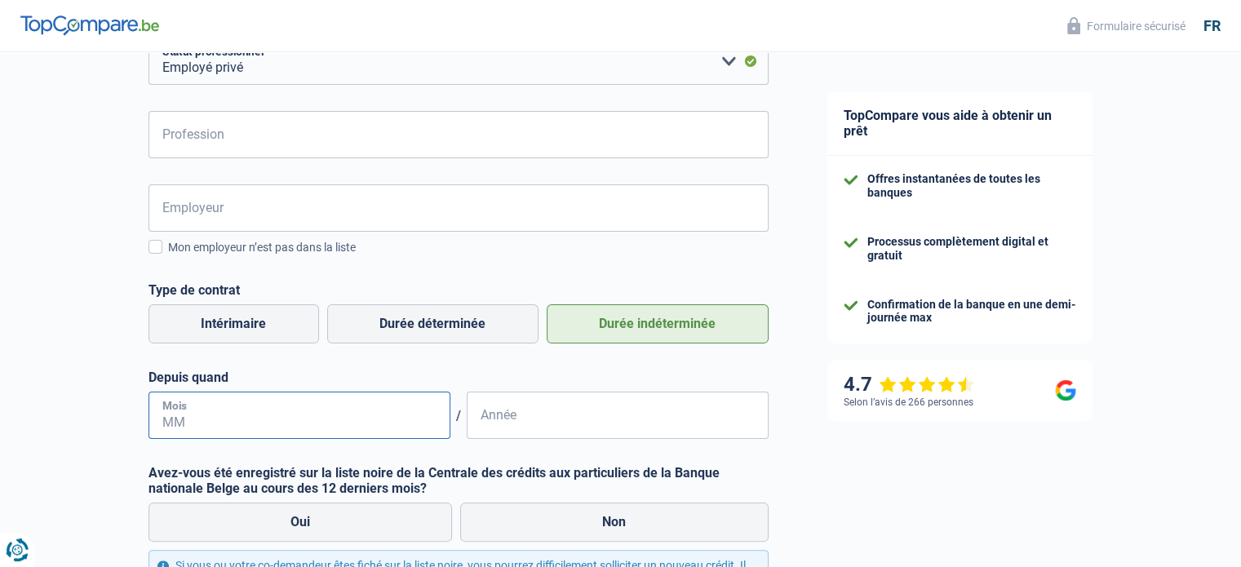
click at [300, 424] on input "Mois" at bounding box center [300, 415] width 302 height 47
type input "11"
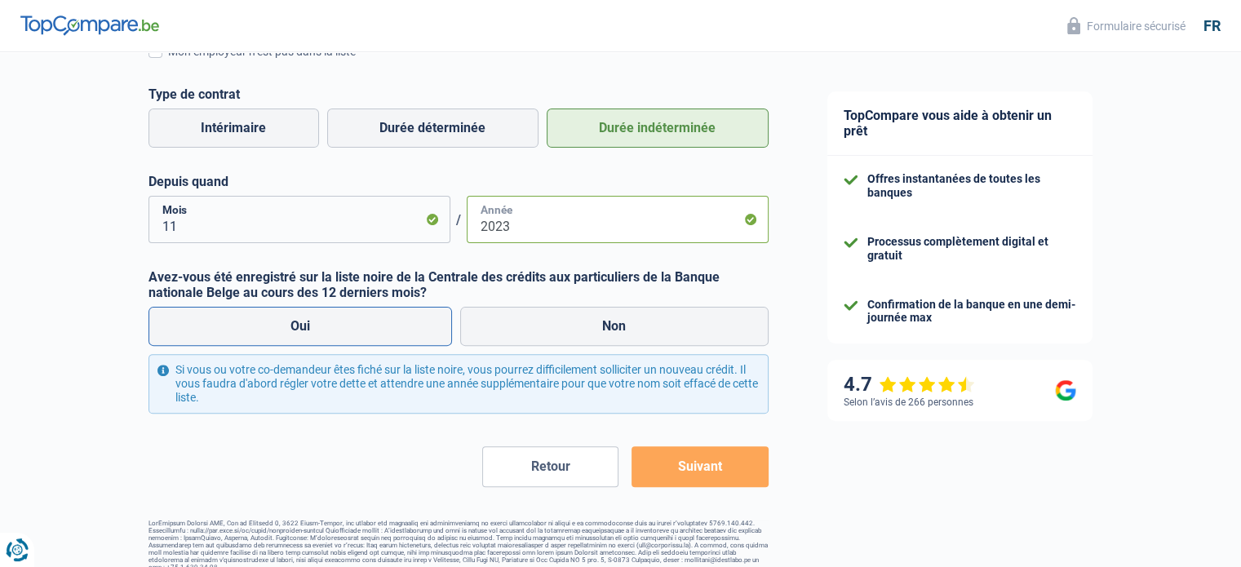
scroll to position [458, 0]
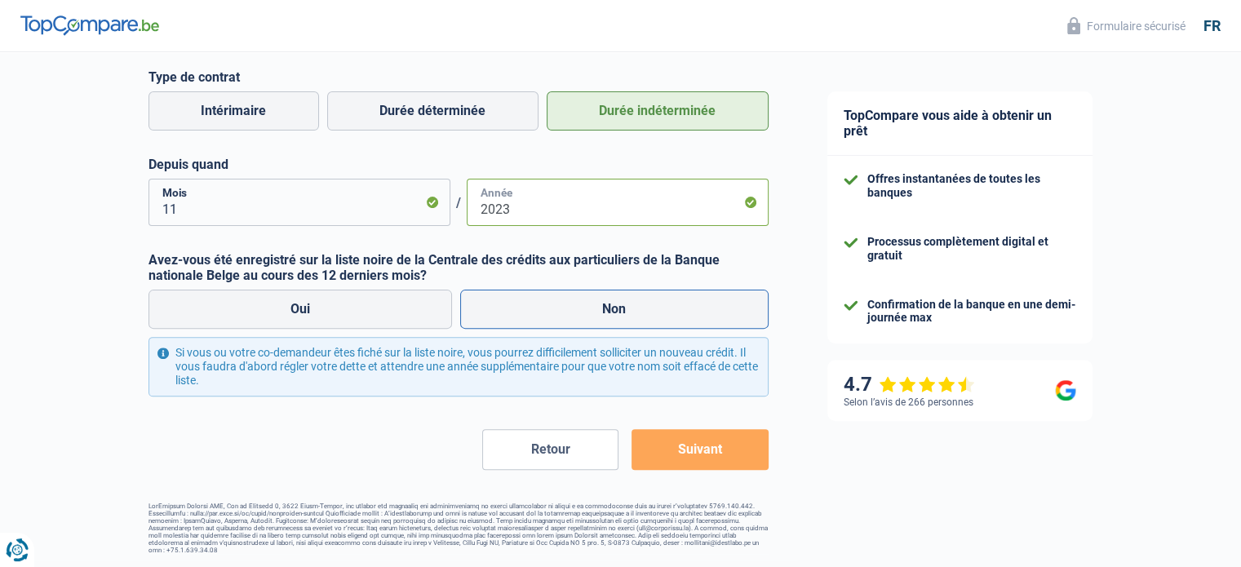
type input "2023"
click at [532, 310] on label "Non" at bounding box center [614, 309] width 308 height 39
click at [532, 310] on input "Non" at bounding box center [614, 309] width 308 height 39
radio input "true"
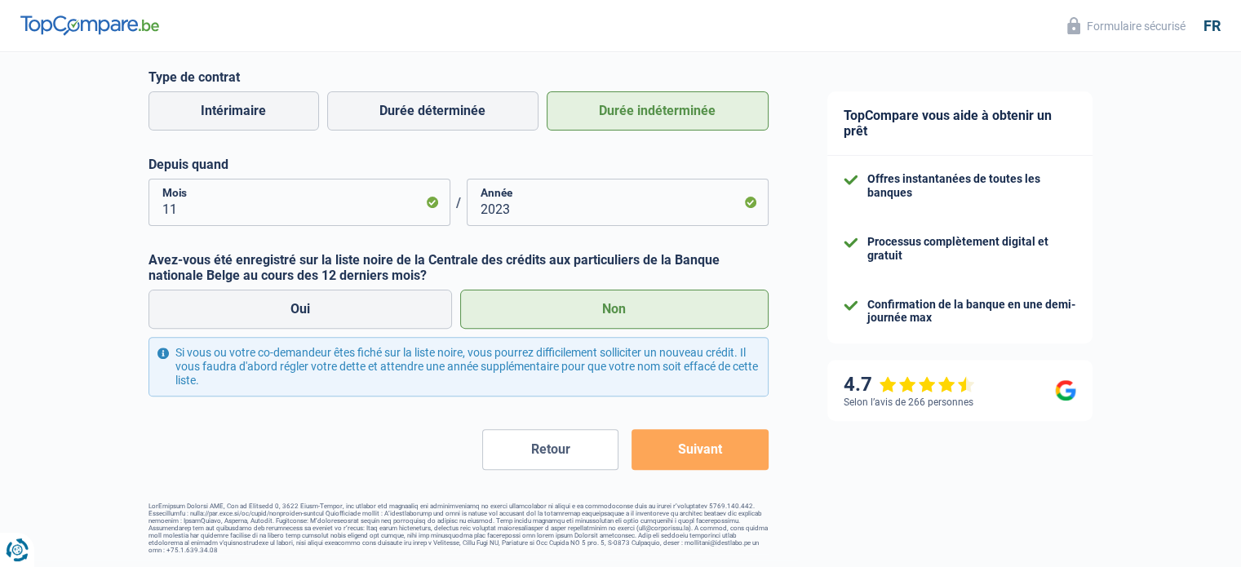
click at [679, 450] on button "Suivant" at bounding box center [700, 449] width 136 height 41
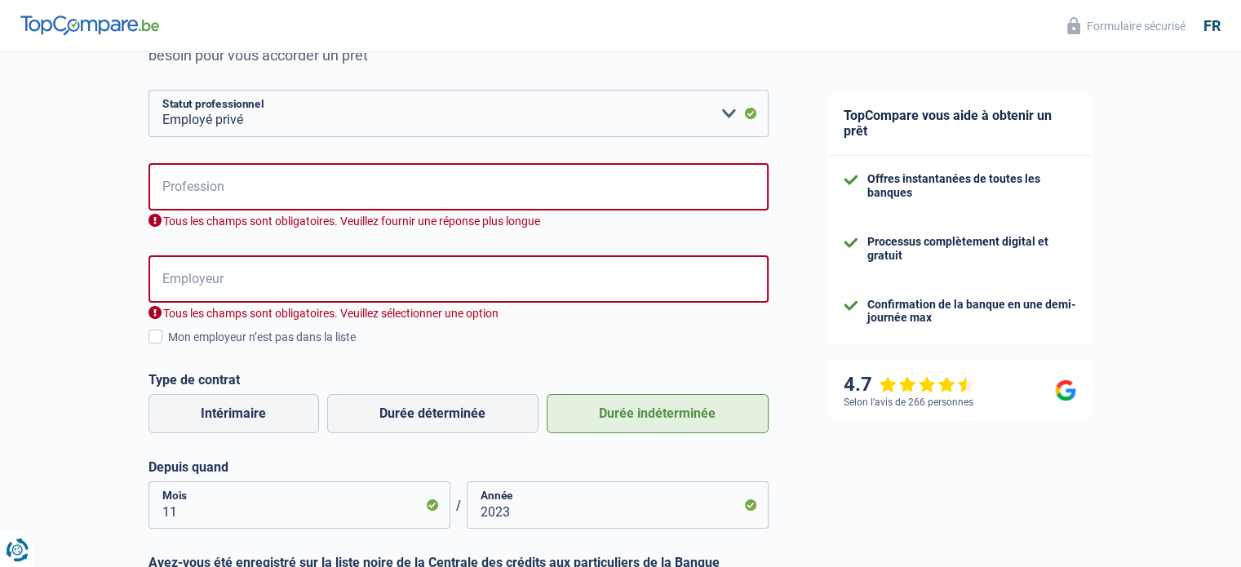
scroll to position [220, 0]
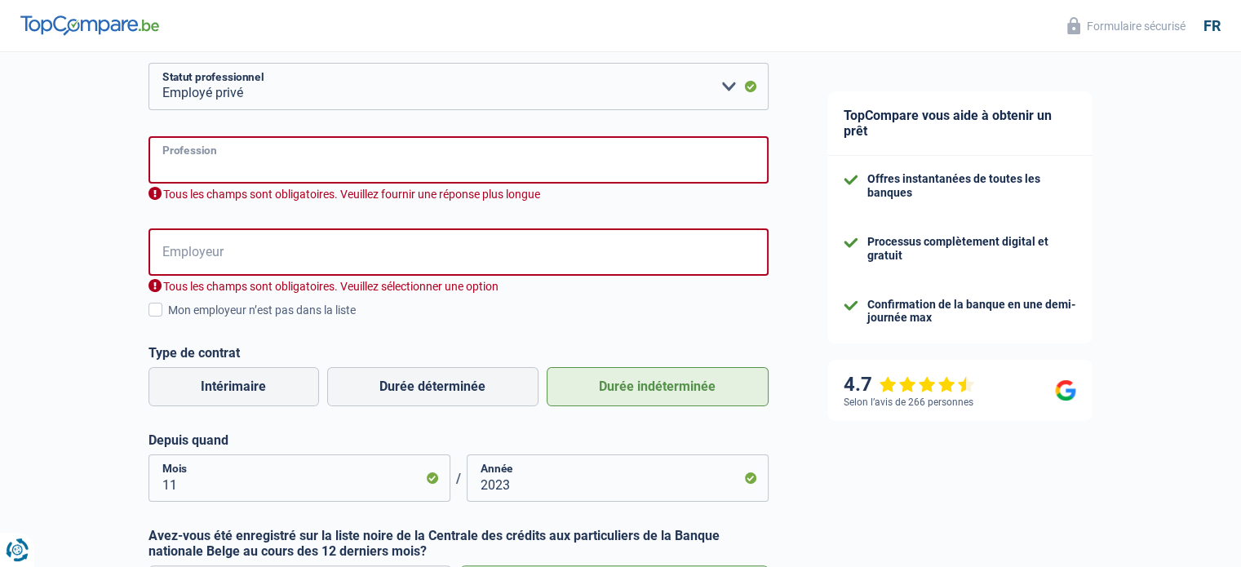
click at [202, 171] on input "Profession" at bounding box center [459, 159] width 620 height 47
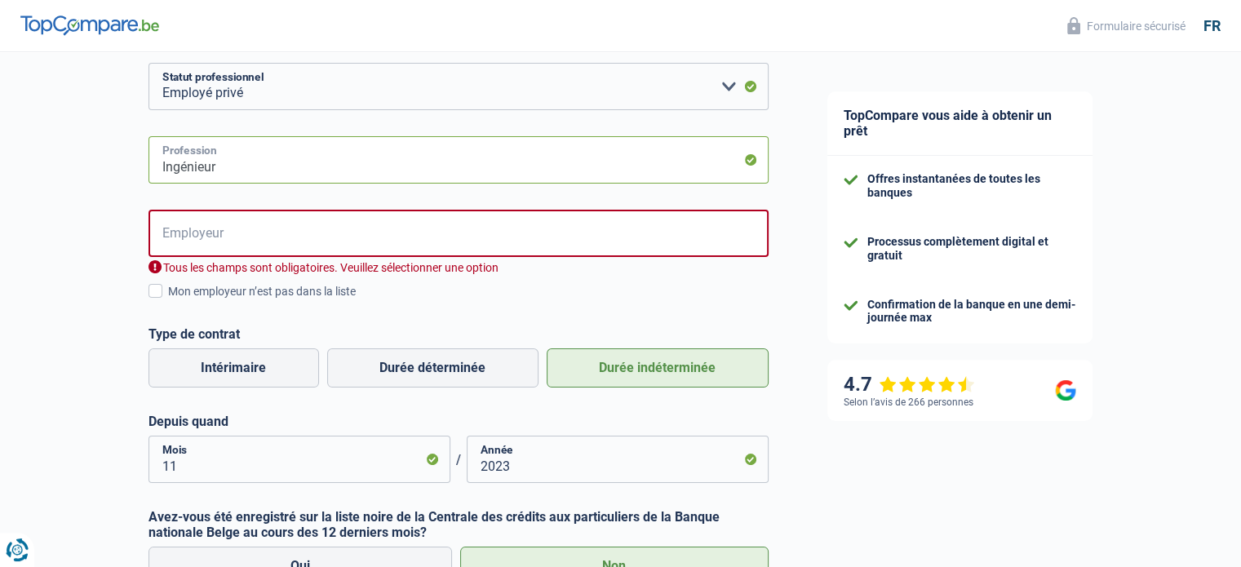
type input "Ingénieur"
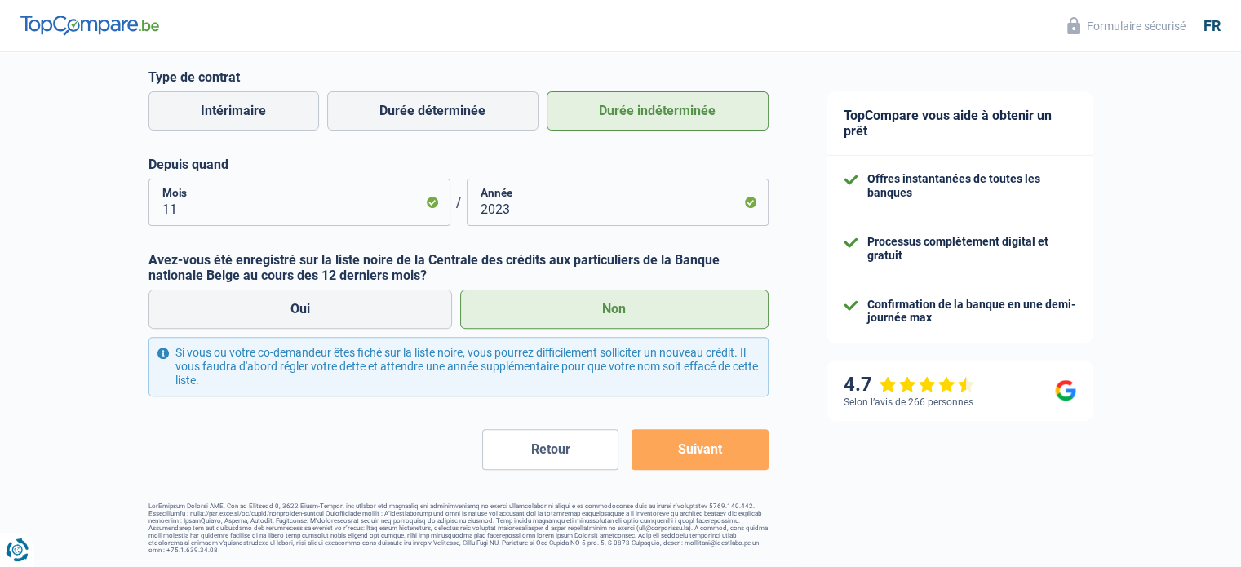
type input "Accelerateur"
click at [730, 455] on button "Suivant" at bounding box center [700, 449] width 136 height 41
click at [695, 461] on button "Suivant" at bounding box center [700, 449] width 136 height 41
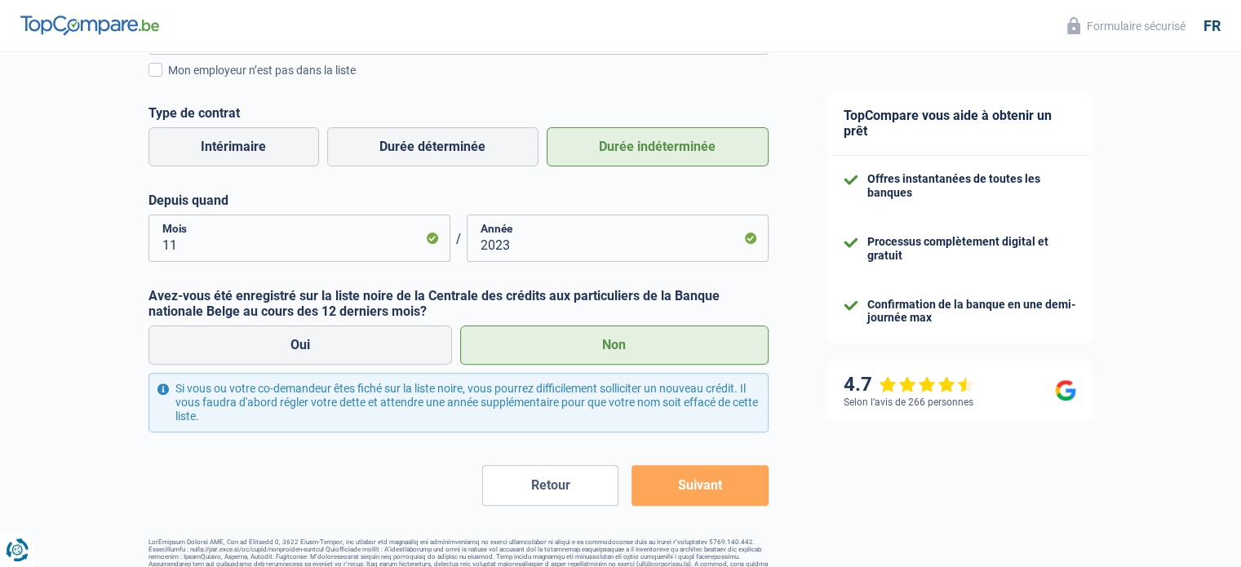
scroll to position [450, 0]
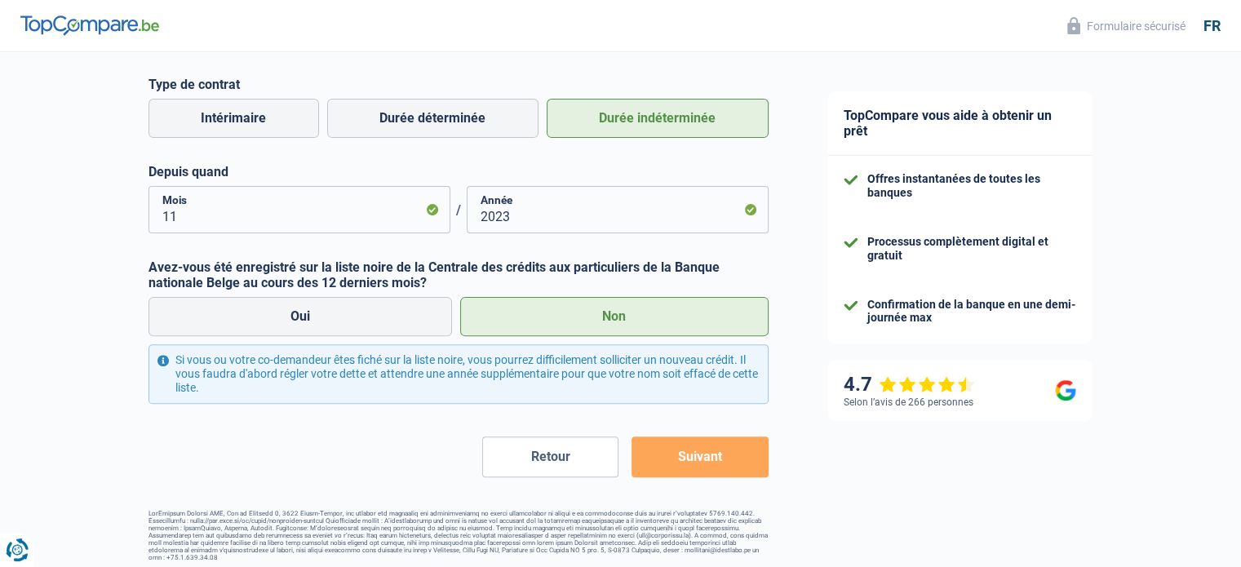
click at [718, 459] on button "Suivant" at bounding box center [700, 457] width 136 height 41
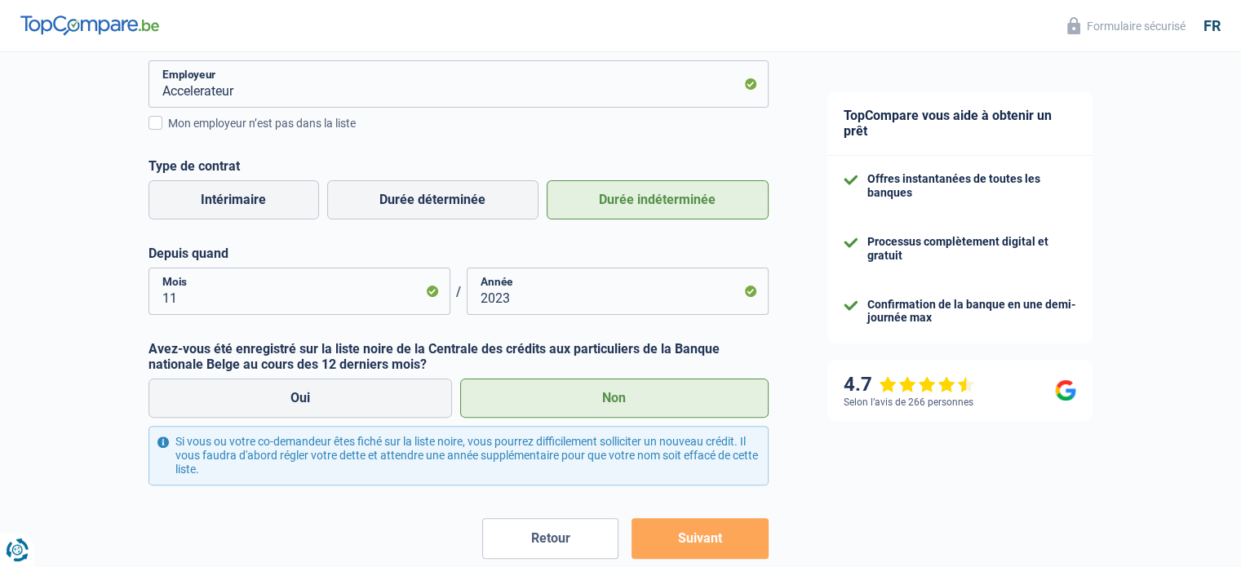
click at [703, 545] on button "Suivant" at bounding box center [700, 538] width 136 height 41
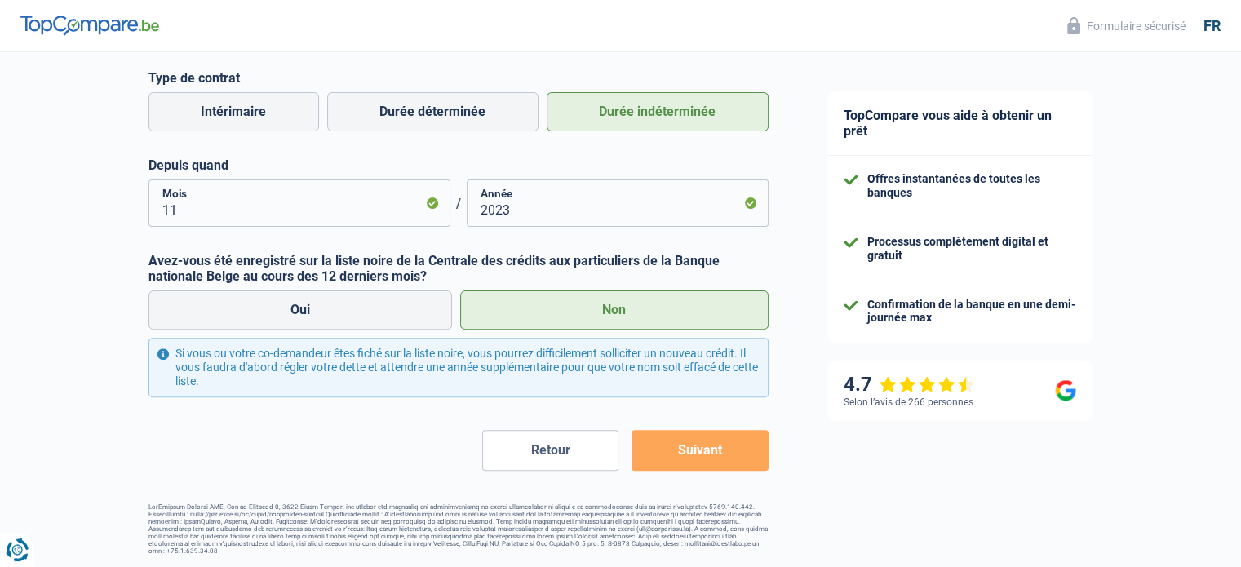
scroll to position [458, 0]
click at [421, 311] on label "Oui" at bounding box center [301, 309] width 304 height 39
click at [421, 311] on input "Oui" at bounding box center [301, 309] width 304 height 39
radio input "true"
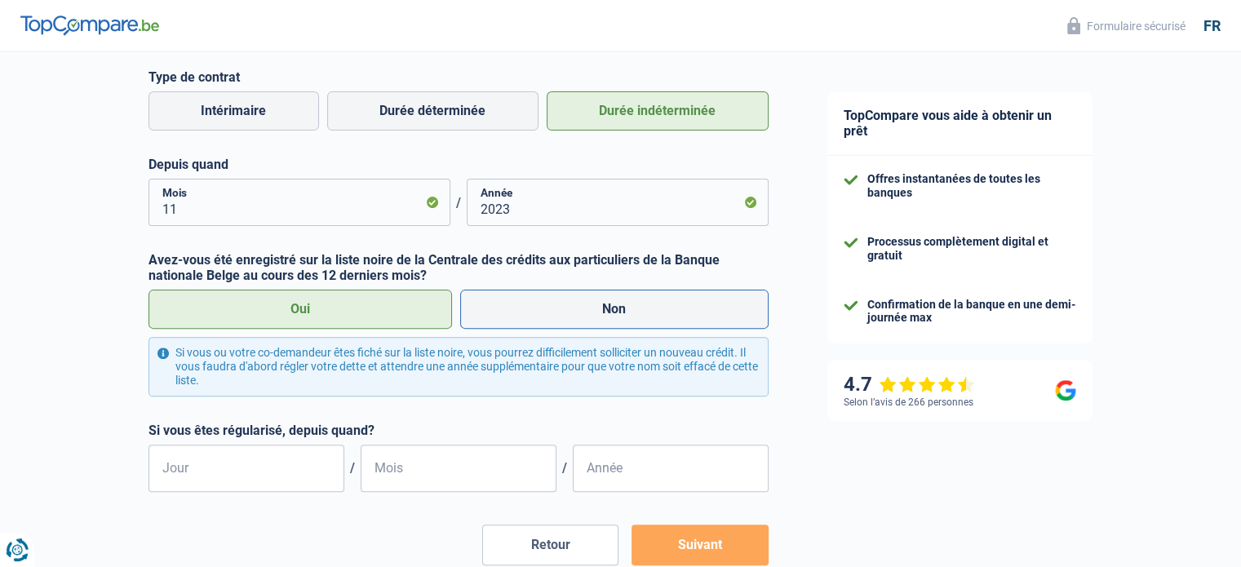
click at [561, 313] on label "Non" at bounding box center [614, 309] width 308 height 39
click at [561, 313] on input "Non" at bounding box center [614, 309] width 308 height 39
radio input "true"
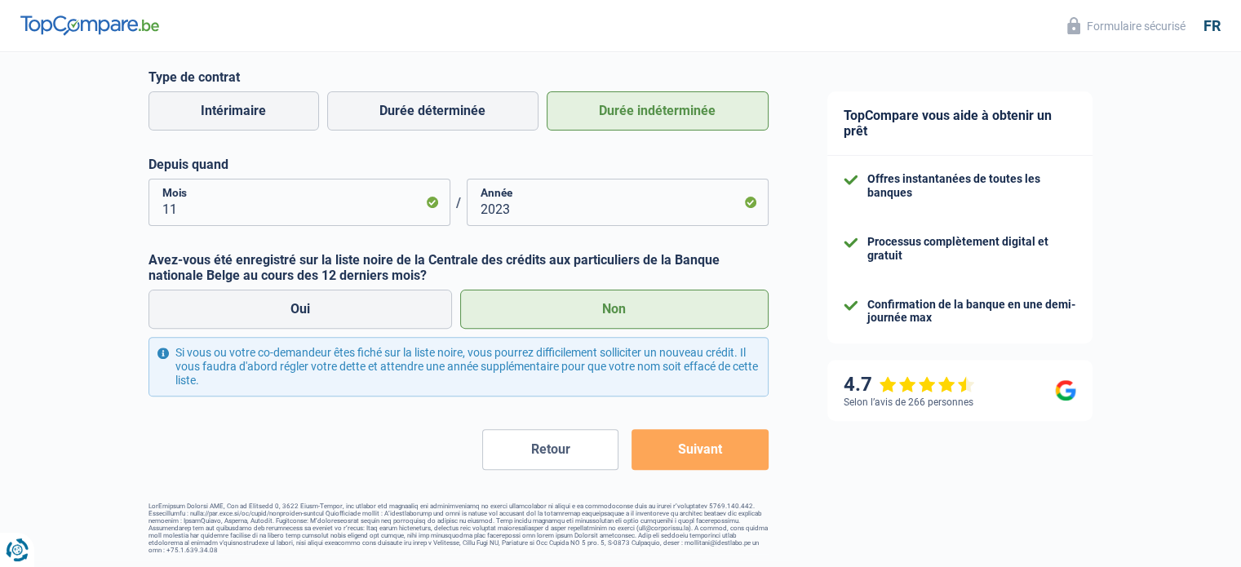
click at [691, 455] on button "Suivant" at bounding box center [700, 449] width 136 height 41
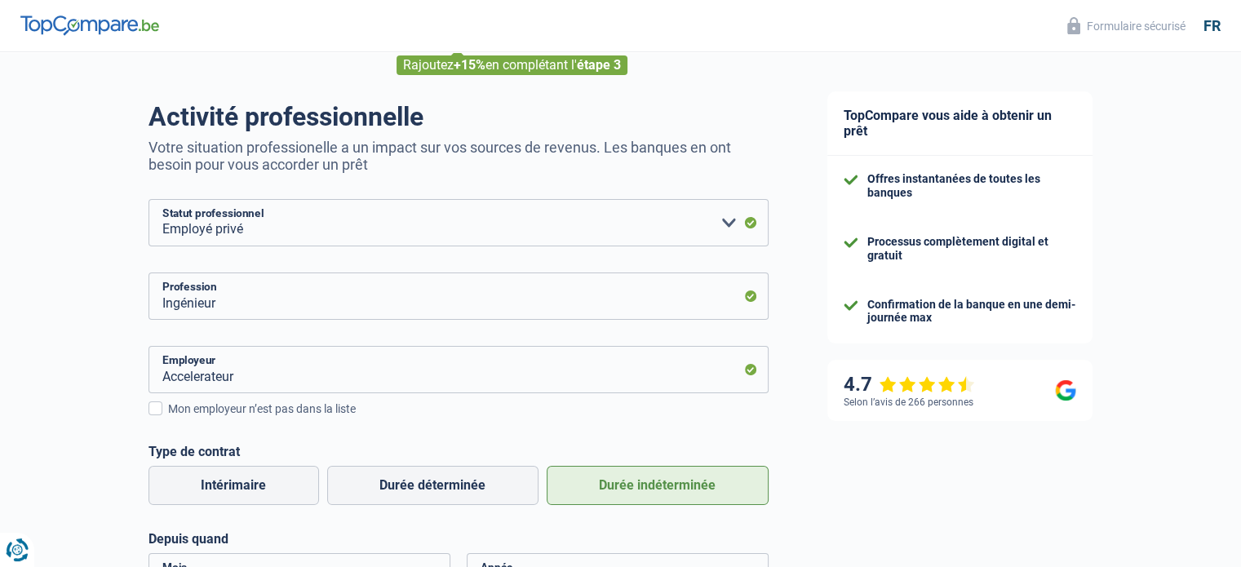
scroll to position [42, 0]
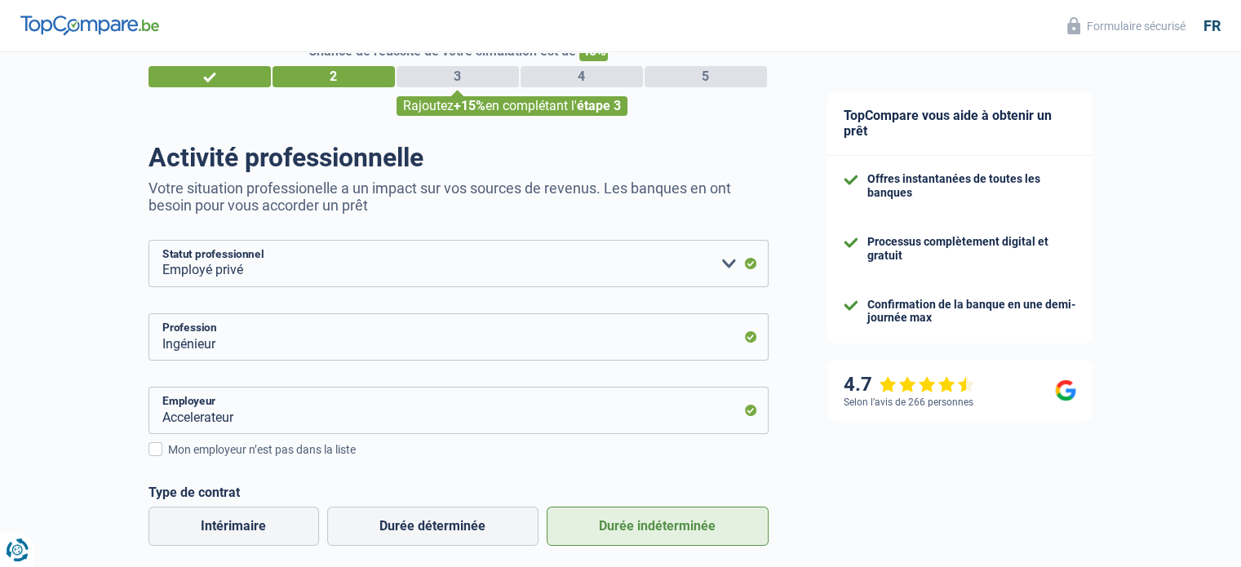
click at [456, 82] on div "3" at bounding box center [458, 76] width 122 height 21
click at [473, 104] on span "+15%" at bounding box center [470, 106] width 32 height 16
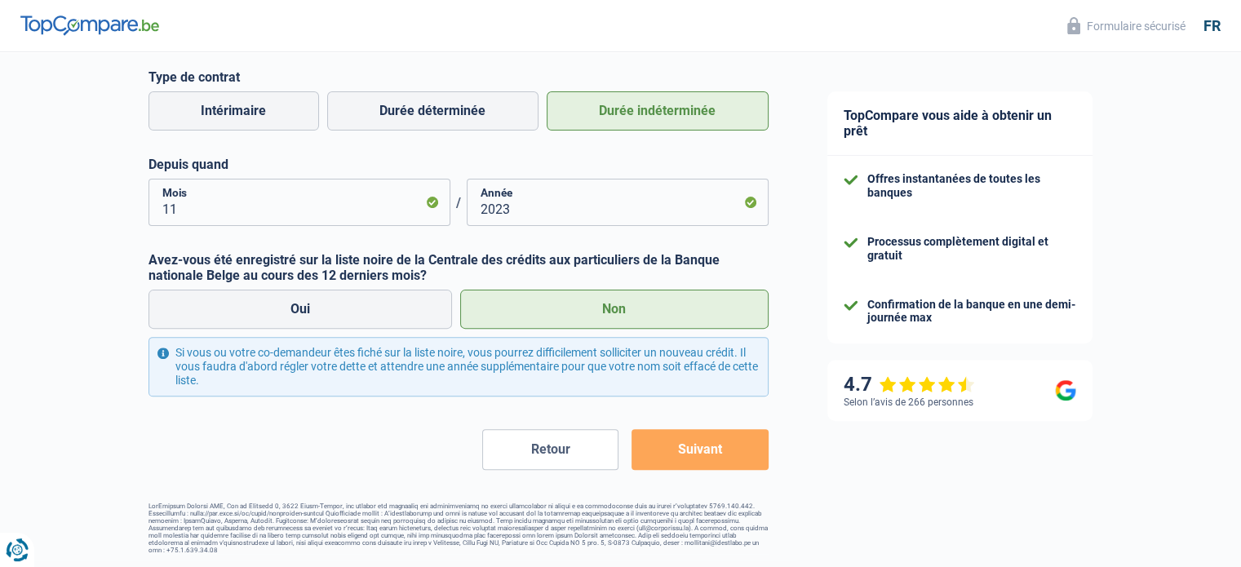
click at [683, 438] on button "Suivant" at bounding box center [700, 449] width 136 height 41
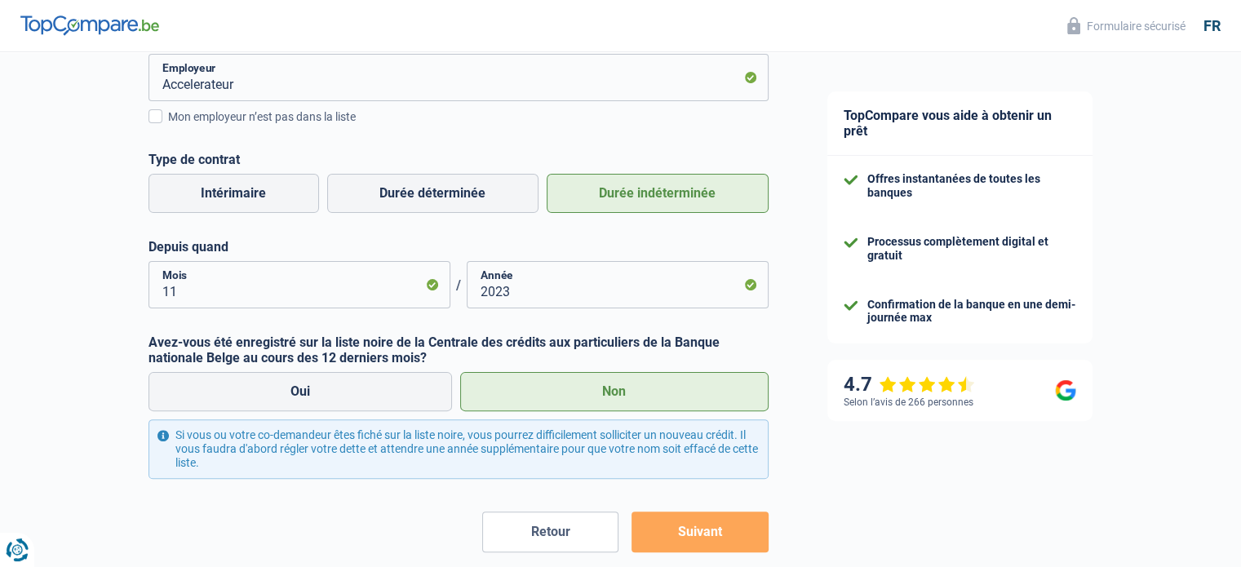
click at [683, 438] on div "Si vous ou votre co-demandeur êtes fiché sur la liste noire, vous pourrez diffi…" at bounding box center [459, 448] width 620 height 59
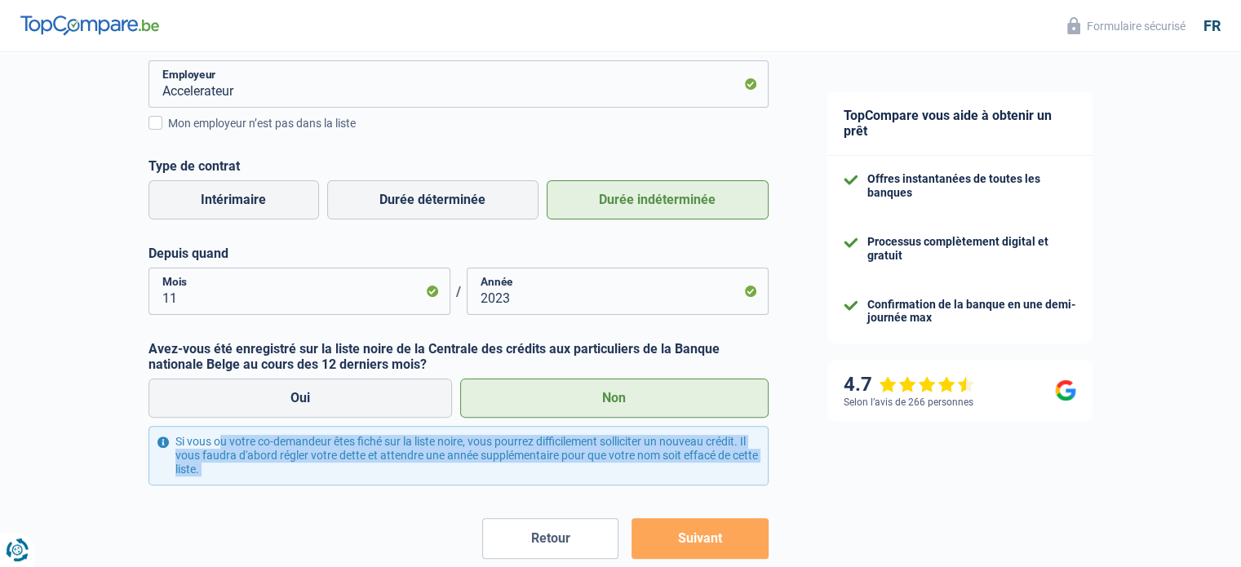
click at [683, 438] on div "Si vous ou votre co-demandeur êtes fiché sur la liste noire, vous pourrez diffi…" at bounding box center [459, 455] width 620 height 59
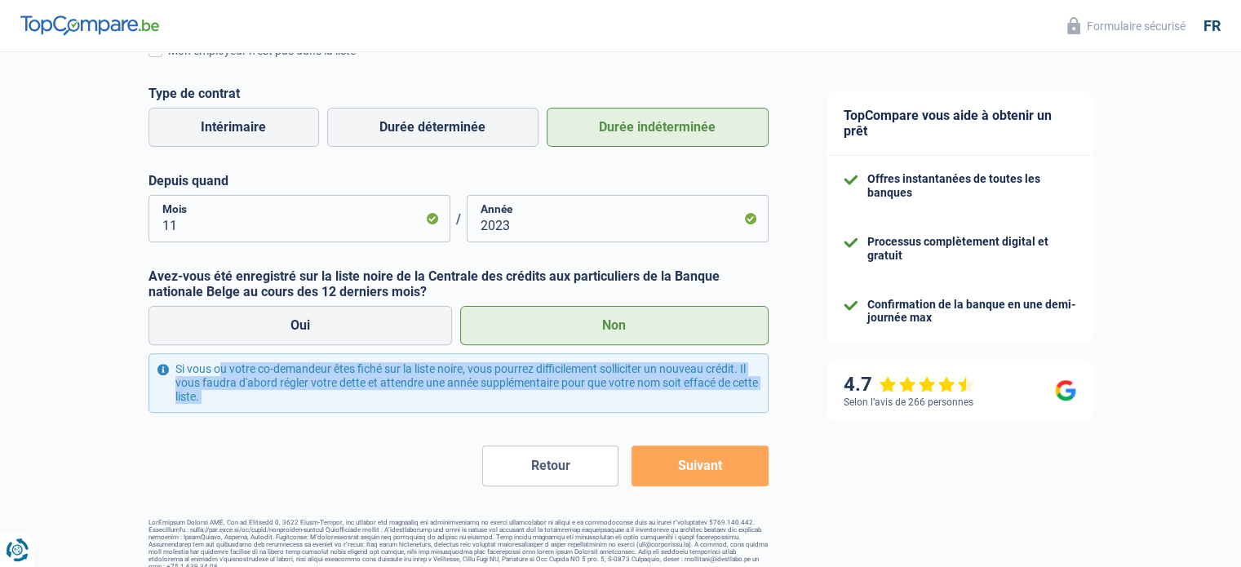
scroll to position [458, 0]
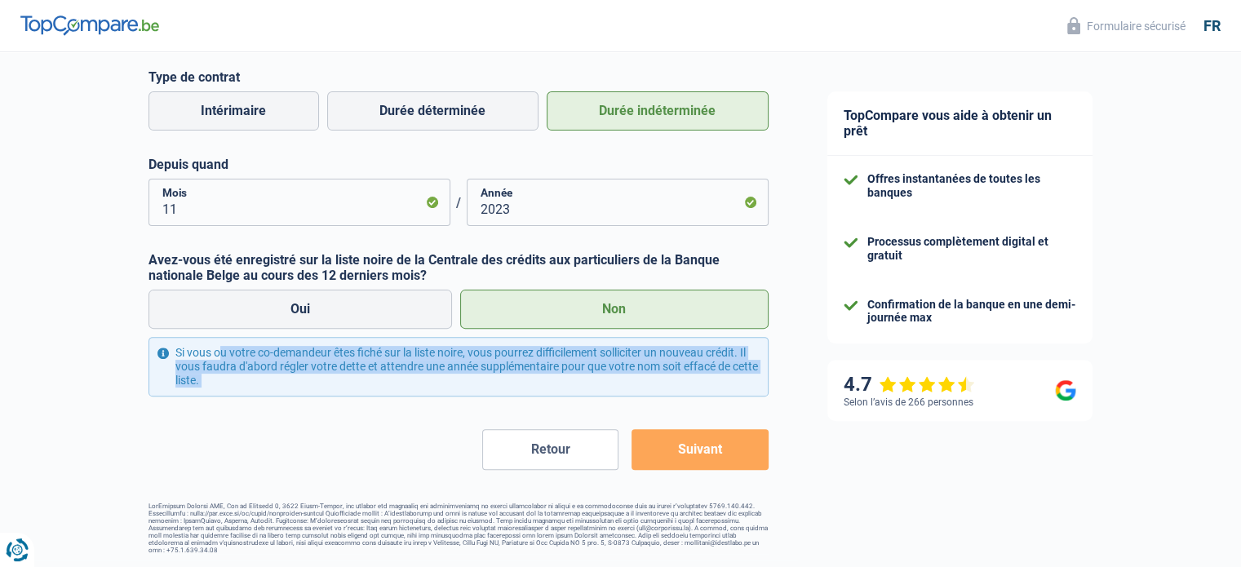
click at [163, 356] on div "Si vous ou votre co-demandeur êtes fiché sur la liste noire, vous pourrez diffi…" at bounding box center [459, 366] width 620 height 59
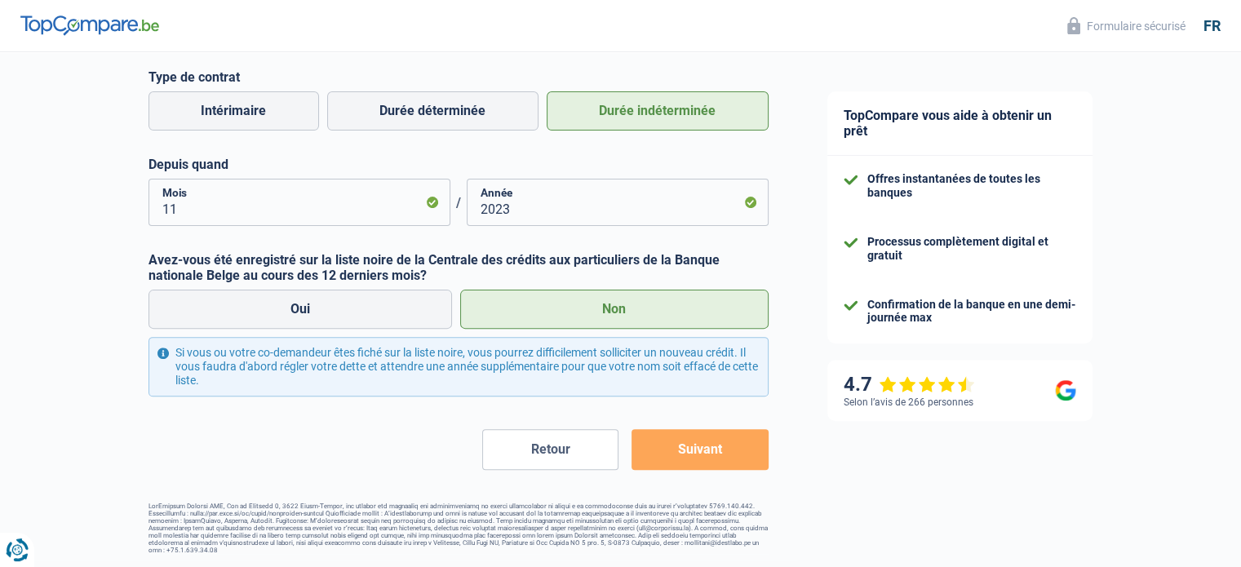
click at [163, 356] on div "Si vous ou votre co-demandeur êtes fiché sur la liste noire, vous pourrez diffi…" at bounding box center [459, 366] width 620 height 59
click at [675, 456] on button "Suivant" at bounding box center [700, 449] width 136 height 41
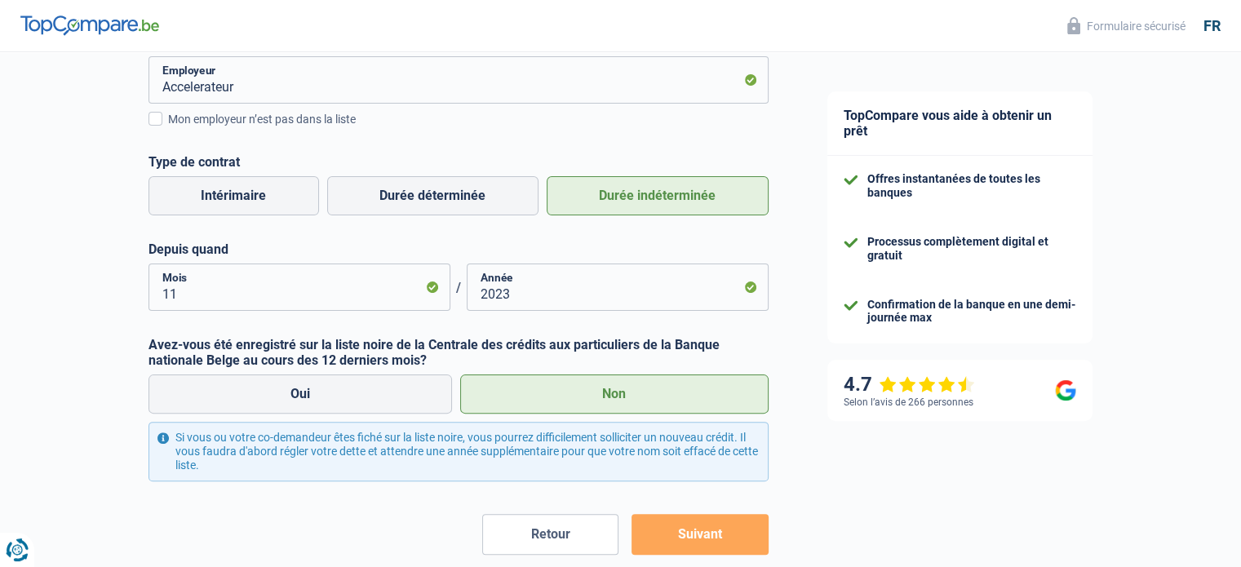
scroll to position [369, 0]
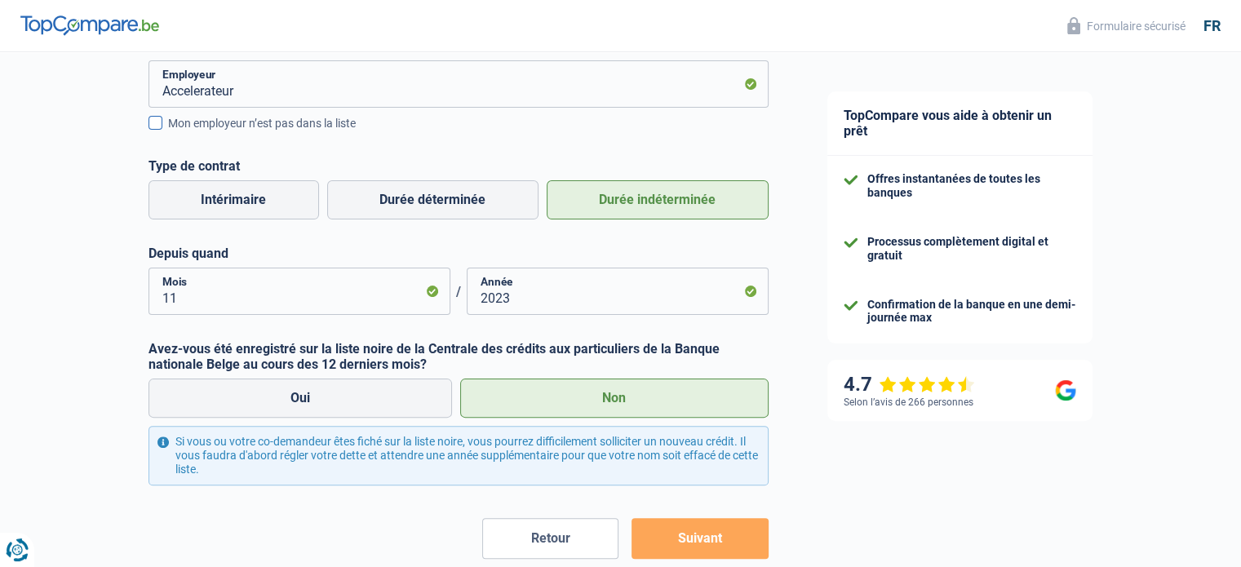
click at [162, 121] on label "Mon employeur n’est pas dans la liste" at bounding box center [459, 123] width 620 height 18
click at [168, 132] on input "Mon employeur n’est pas dans la liste" at bounding box center [168, 132] width 0 height 0
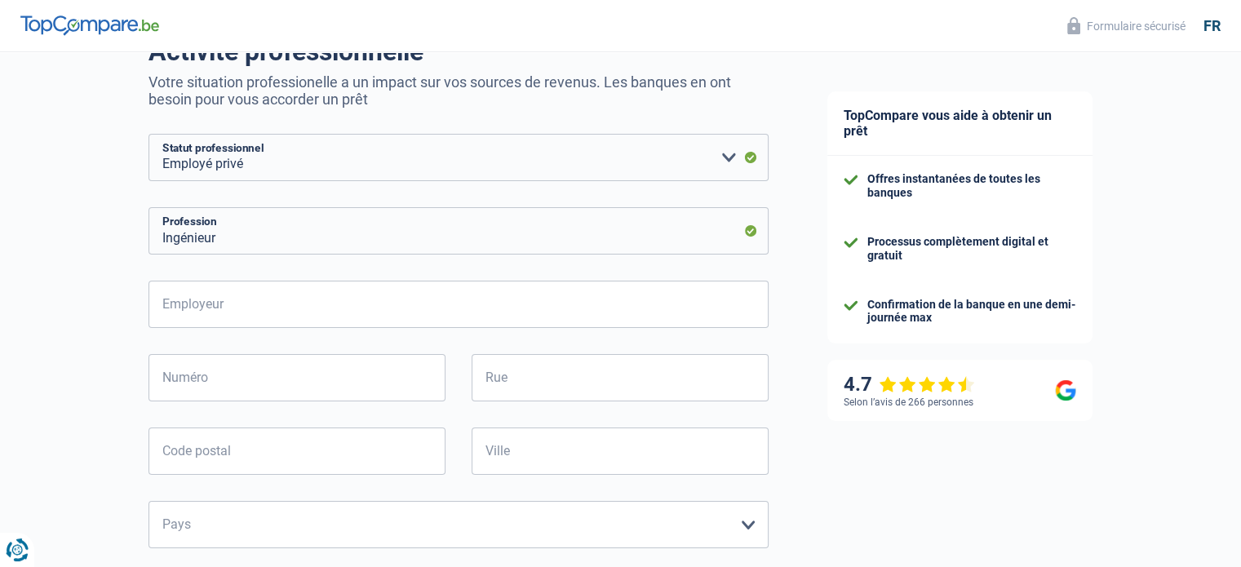
scroll to position [206, 0]
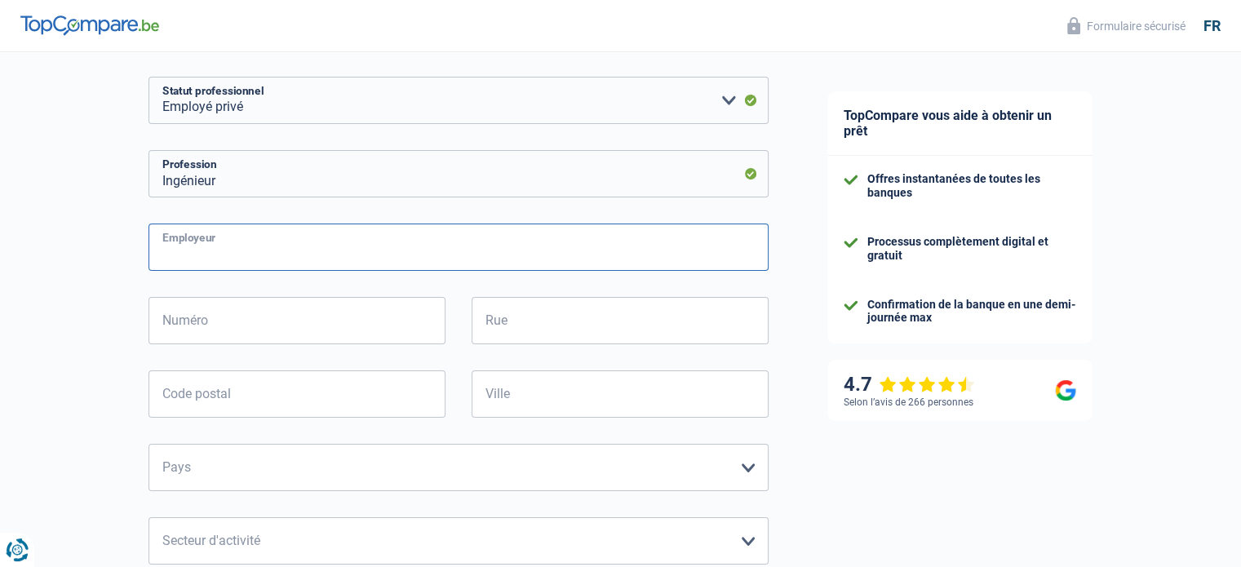
click at [295, 242] on input "Employeur" at bounding box center [459, 247] width 620 height 47
type input "WSL"
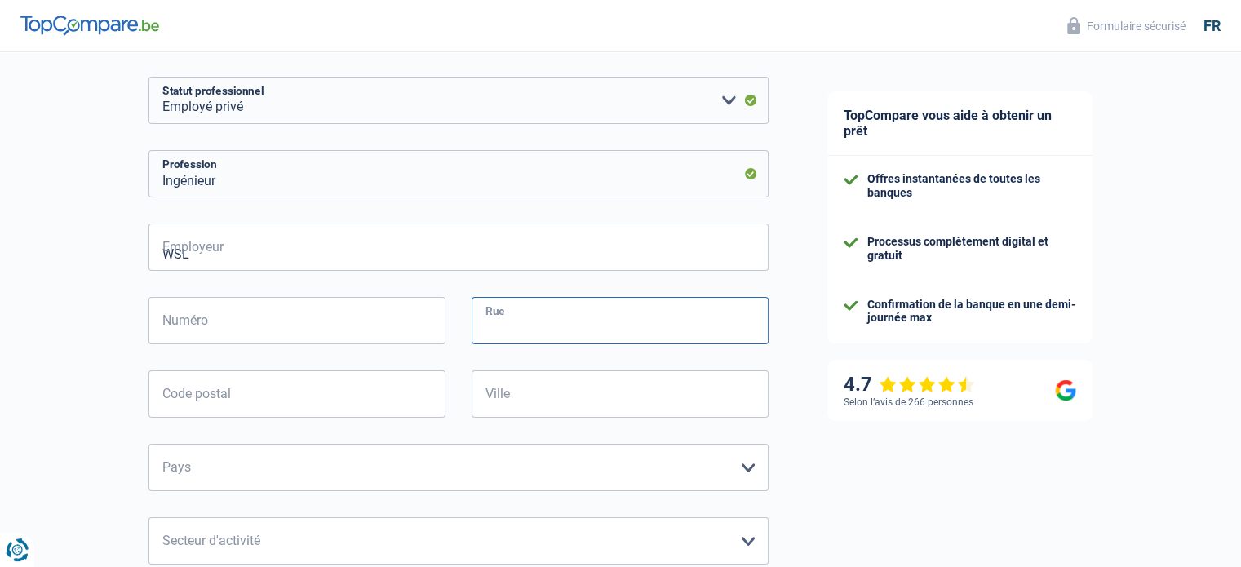
type input "Quai du Banning 9"
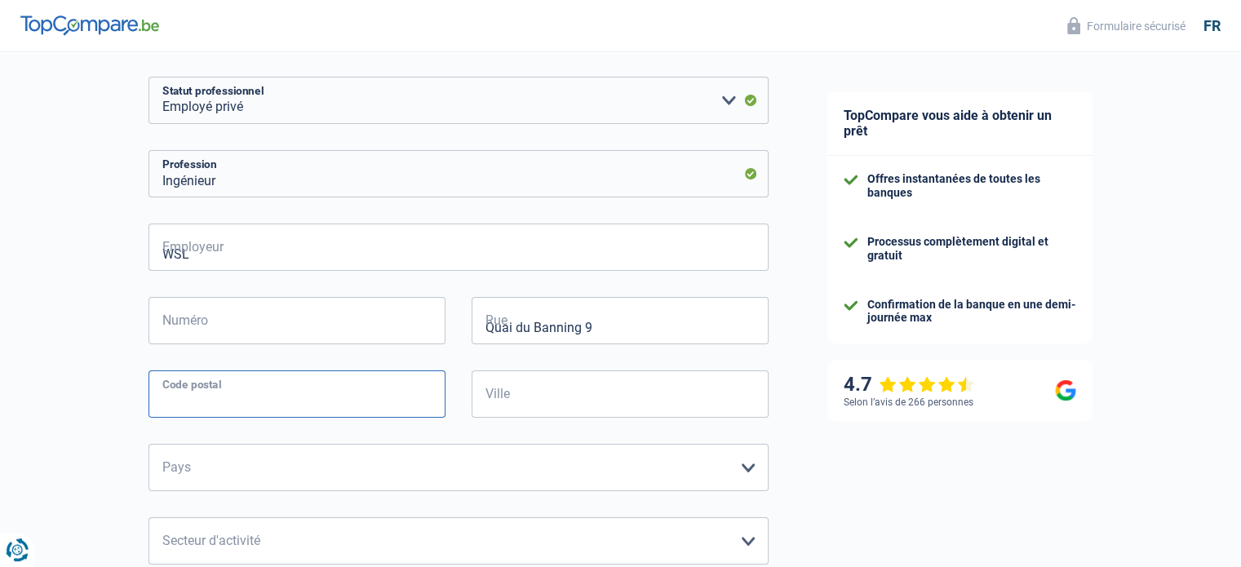
type input "4000"
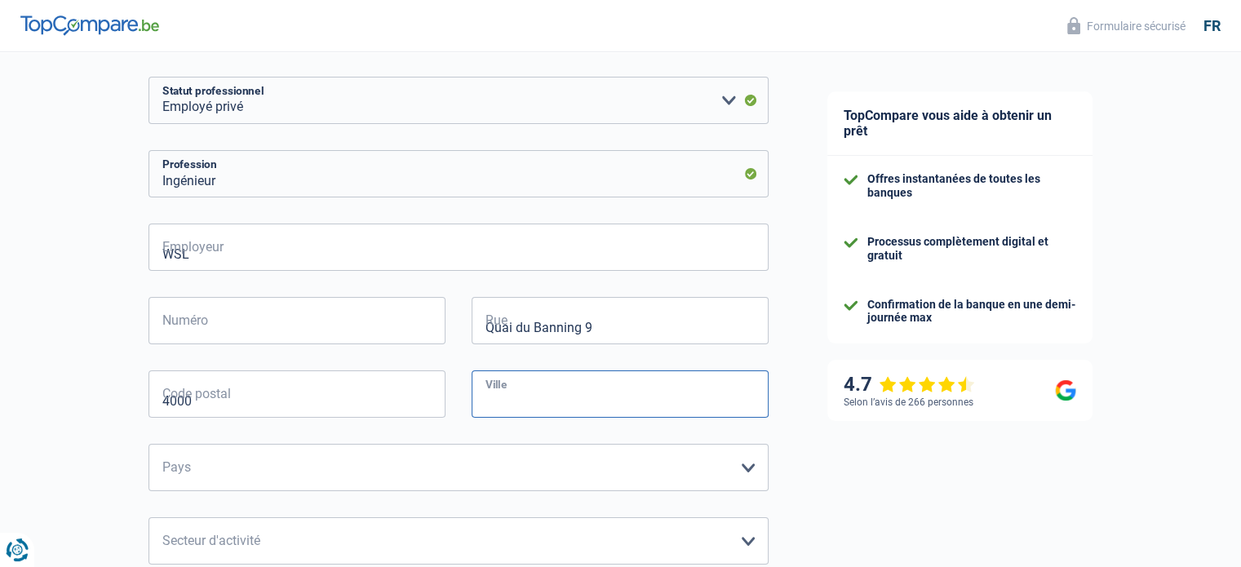
type input "Liège"
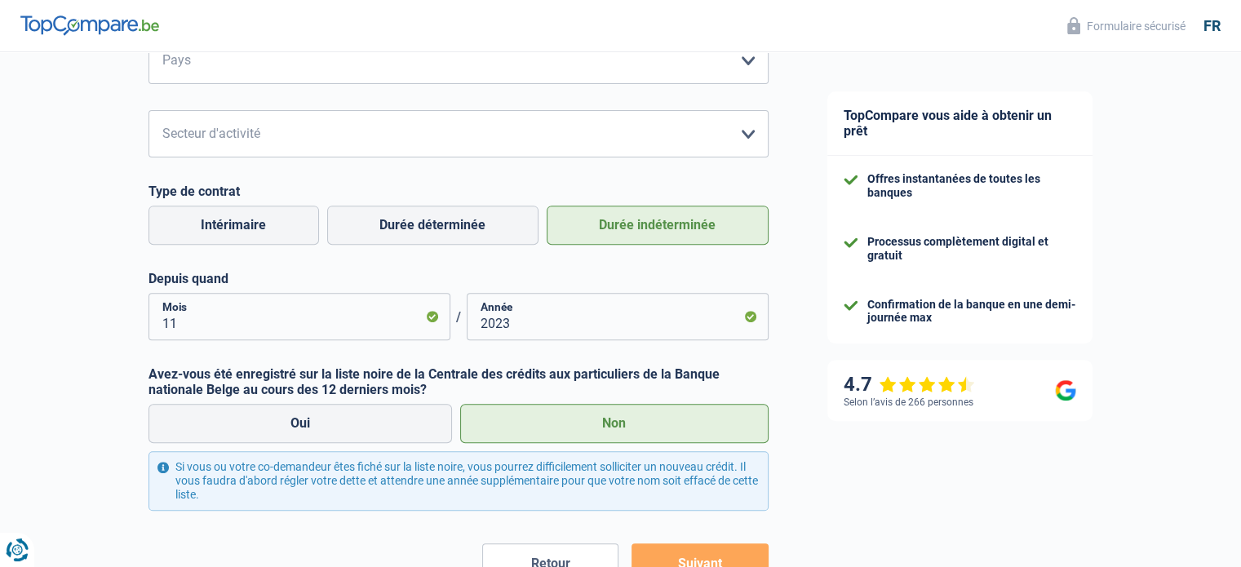
scroll to position [614, 0]
click at [679, 558] on button "Suivant" at bounding box center [700, 563] width 136 height 41
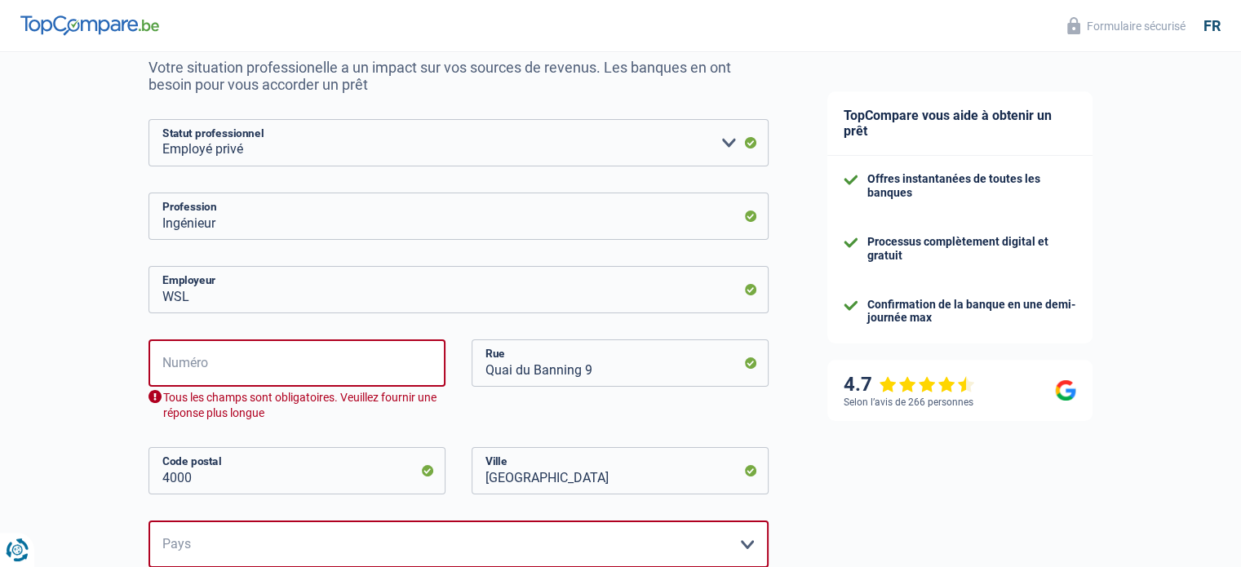
scroll to position [122, 0]
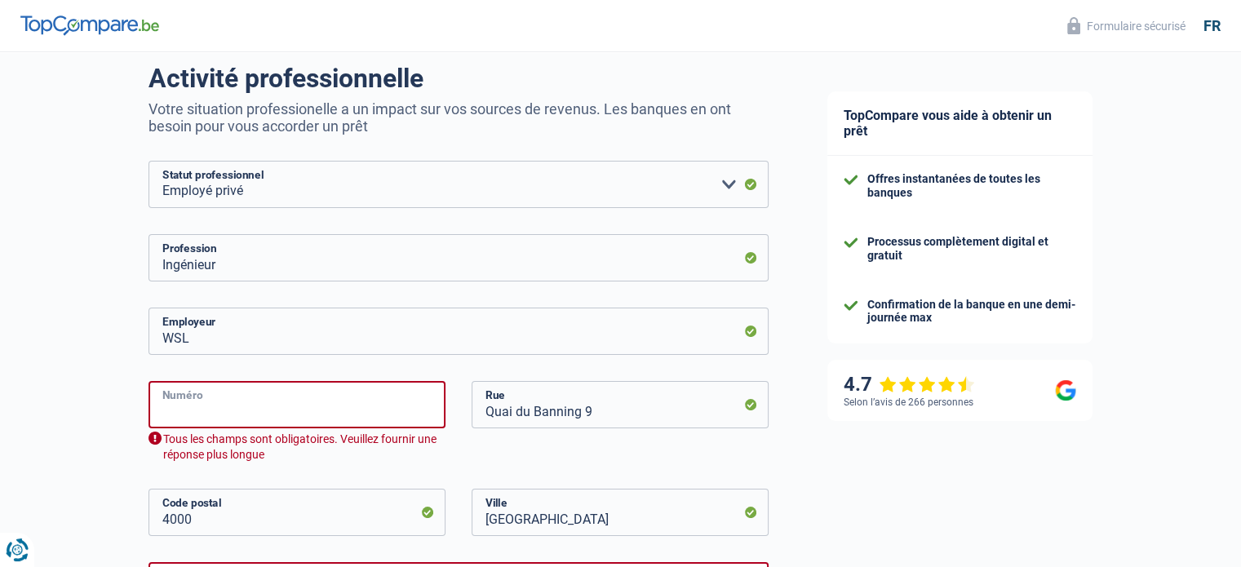
click at [239, 398] on input "Numéro" at bounding box center [297, 404] width 297 height 47
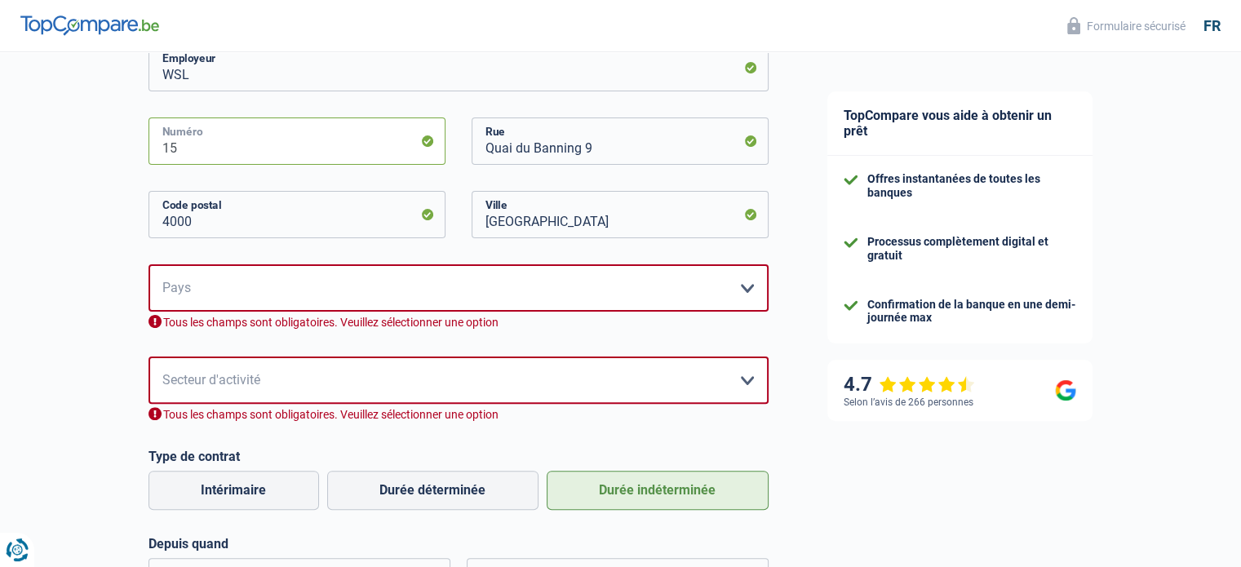
scroll to position [366, 0]
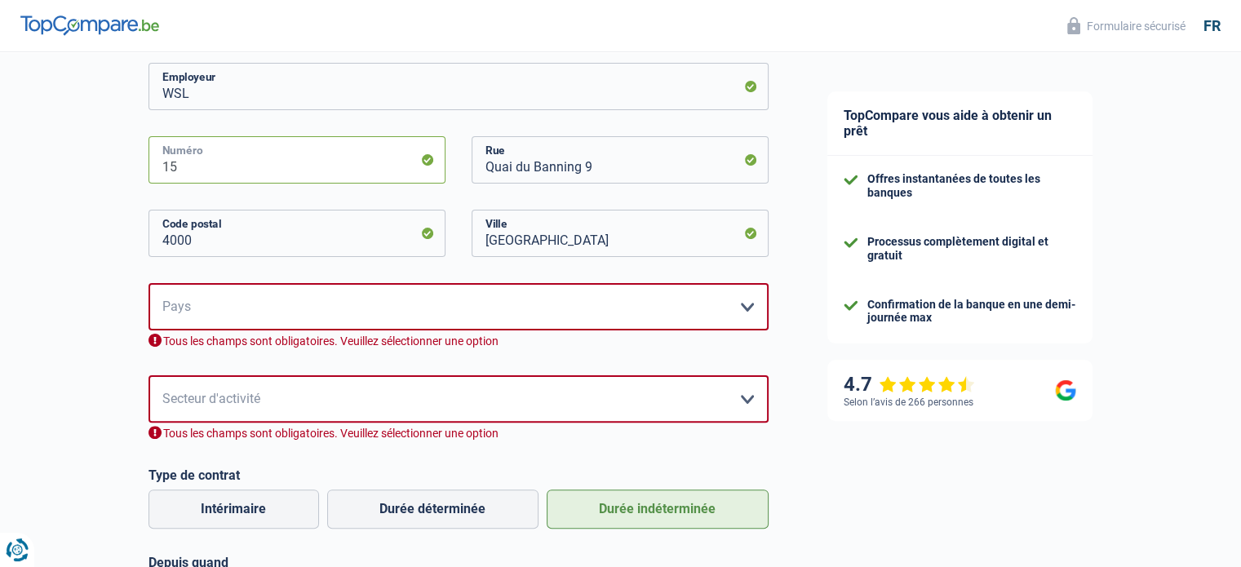
type input "15"
click at [233, 299] on select "Belgique France Allemagne Italie Luxembourg Pays-Bas Espagne Suisse Veuillez sé…" at bounding box center [459, 306] width 620 height 47
select select "BE"
click at [149, 283] on select "Belgique France Allemagne Italie Luxembourg Pays-Bas Espagne Suisse Veuillez sé…" at bounding box center [459, 306] width 620 height 47
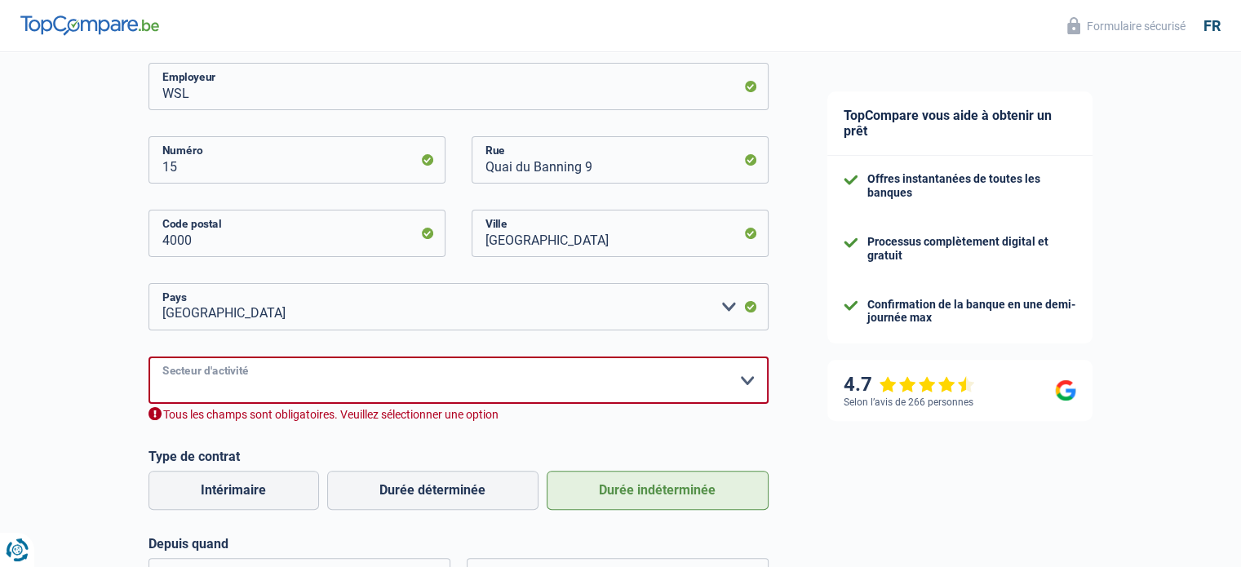
click at [228, 387] on select "Agriculture/Pêche Industrie Horeca Courier/Fitness/Taxi Construction Banques/As…" at bounding box center [459, 380] width 620 height 47
select select "smallCompanies"
click at [149, 357] on select "Agriculture/Pêche Industrie Horeca Courier/Fitness/Taxi Construction Banques/As…" at bounding box center [459, 380] width 620 height 47
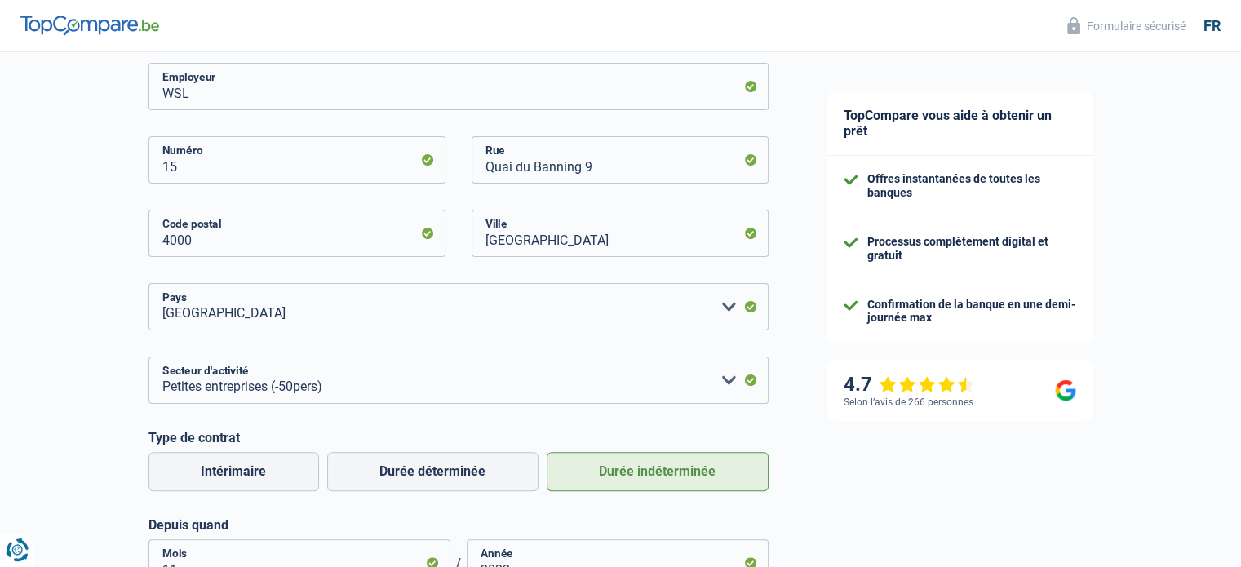
click at [67, 355] on div "Chance de réussite de votre simulation est de 45% 1 2 3 4 5 Rajoutez +15% en co…" at bounding box center [399, 300] width 798 height 1242
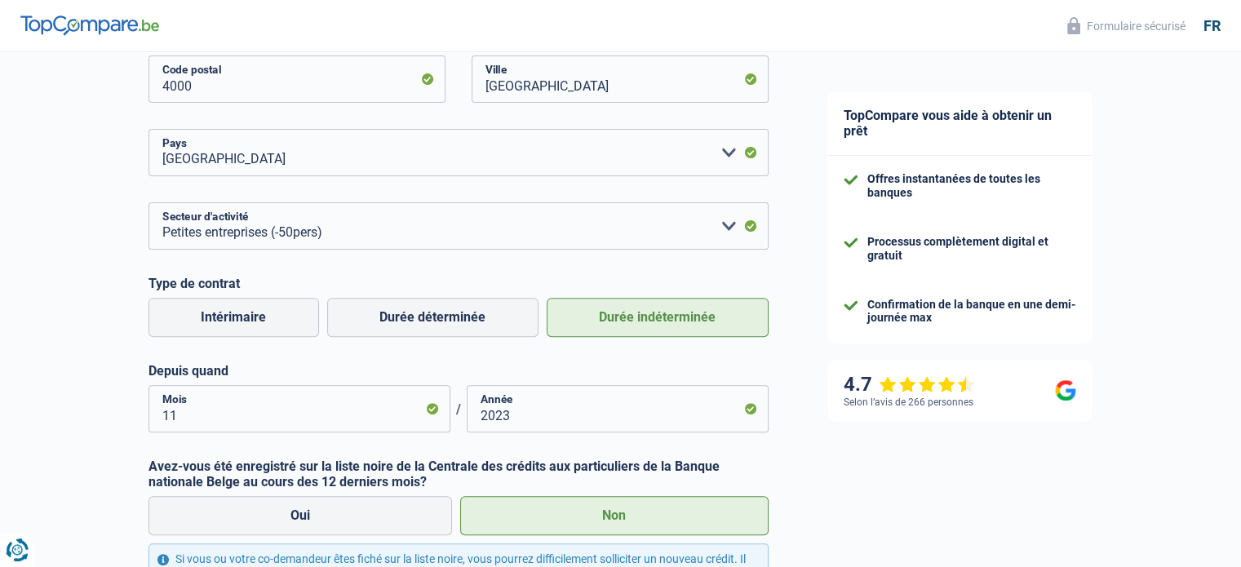
scroll to position [693, 0]
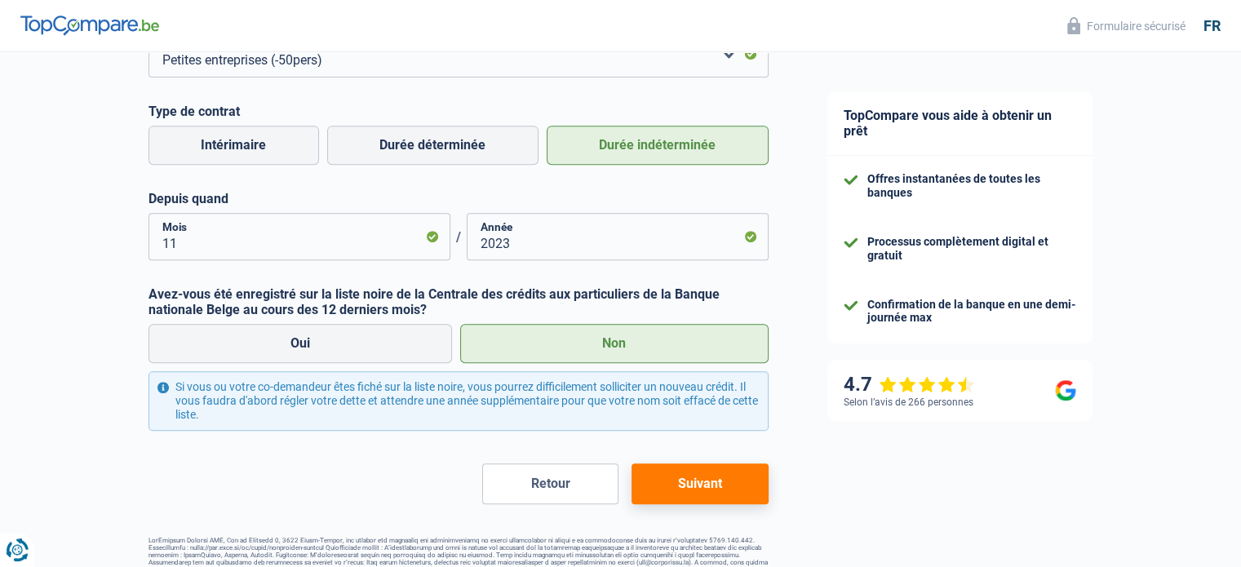
click at [726, 492] on button "Suivant" at bounding box center [700, 484] width 136 height 41
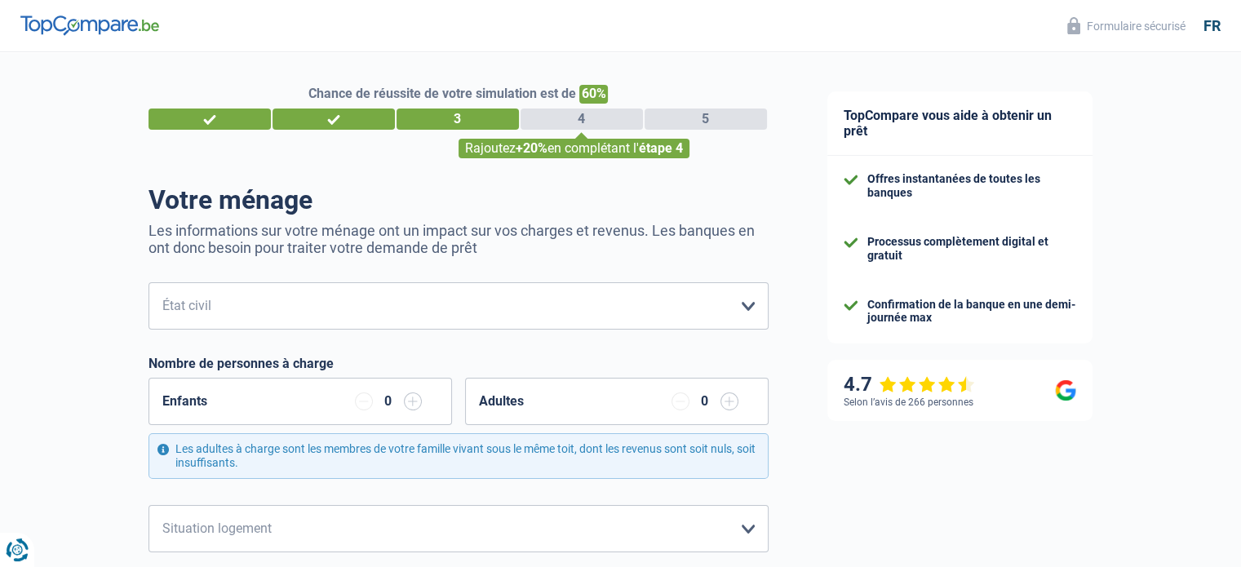
click at [324, 318] on select "Célibataire Marié(e) Cohabitant(e) légal(e) Divorcé(e) Veuf(ve) Séparé (de fait…" at bounding box center [459, 305] width 620 height 47
select select "single"
click at [149, 283] on select "Célibataire Marié(e) Cohabitant(e) légal(e) Divorcé(e) Veuf(ve) Séparé (de fait…" at bounding box center [459, 305] width 620 height 47
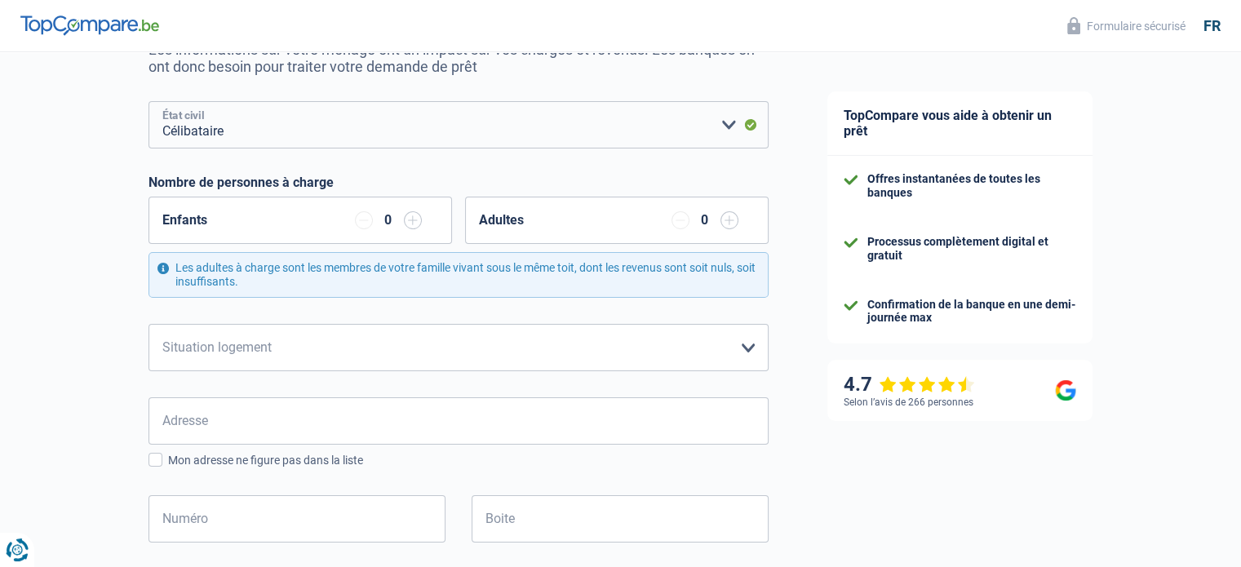
scroll to position [163, 0]
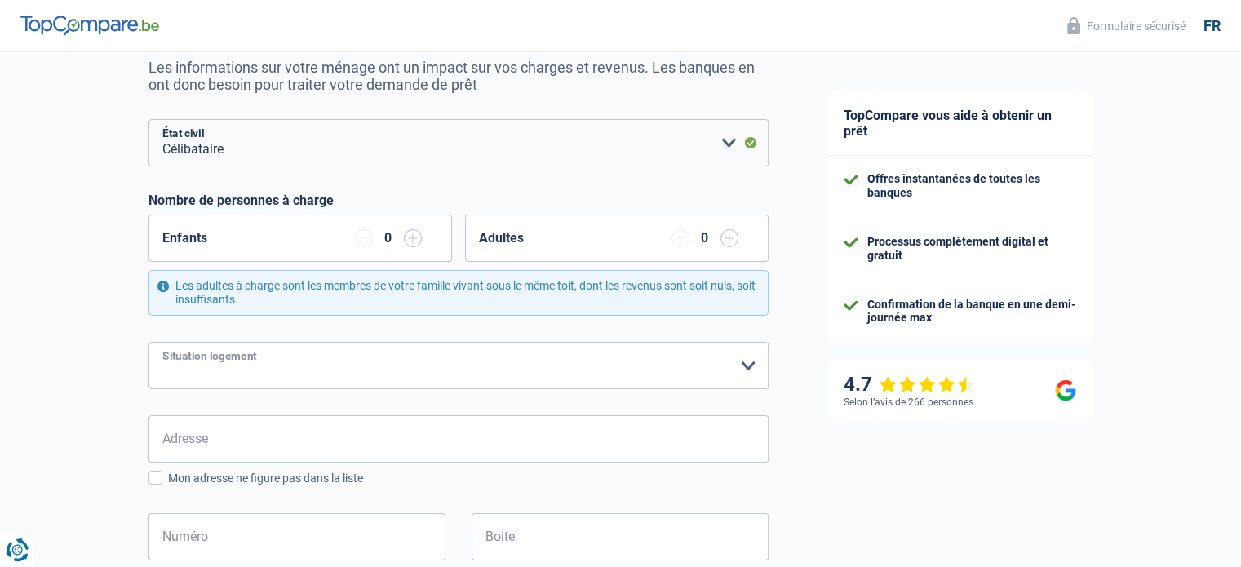
click at [368, 364] on select "Locataire Propriétaire avec prêt hypothécaire Propriétaire sans prêt hypothécai…" at bounding box center [459, 365] width 620 height 47
select select "ownerWithMortgage"
click at [149, 342] on select "Locataire Propriétaire avec prêt hypothécaire Propriétaire sans prêt hypothécai…" at bounding box center [459, 365] width 620 height 47
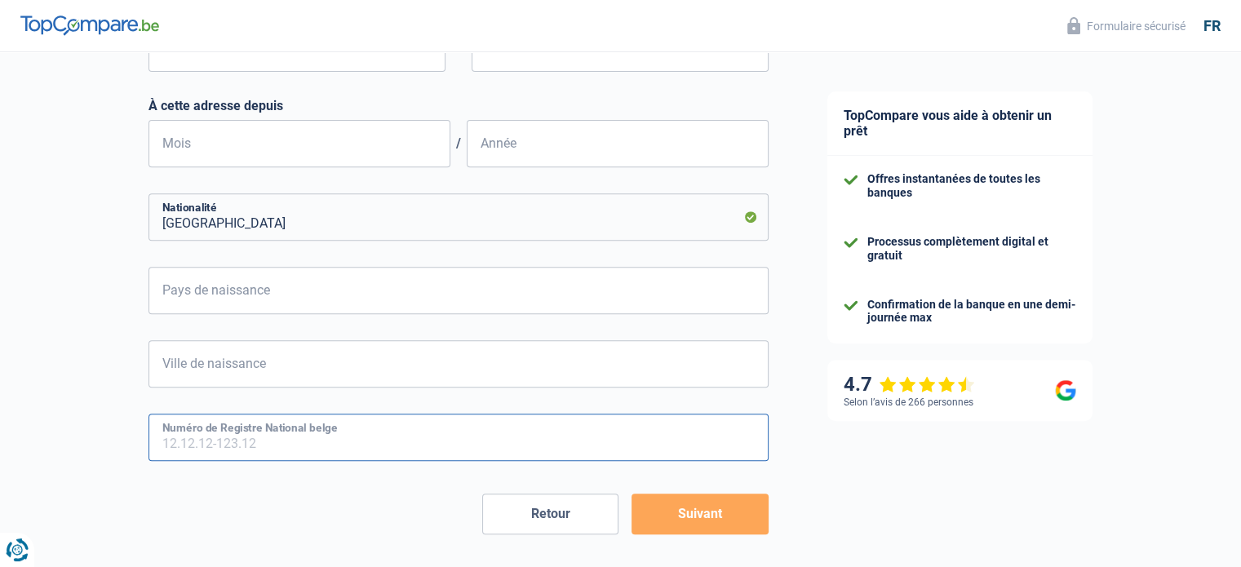
scroll to position [634, 0]
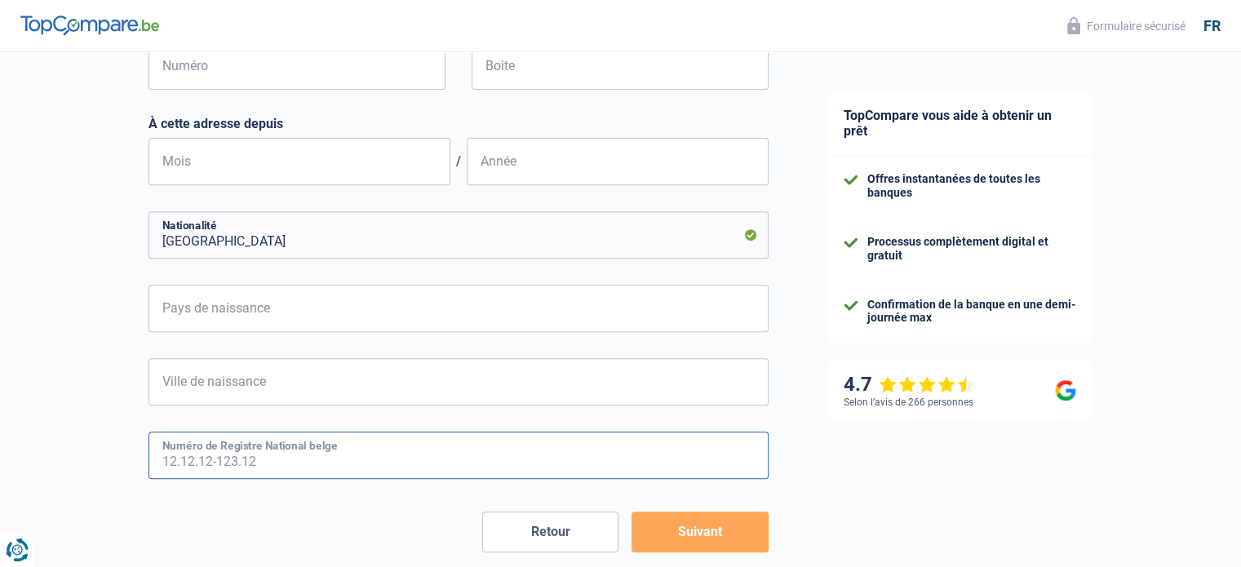
click at [725, 458] on input "Numéro de Registre National belge" at bounding box center [459, 455] width 620 height 47
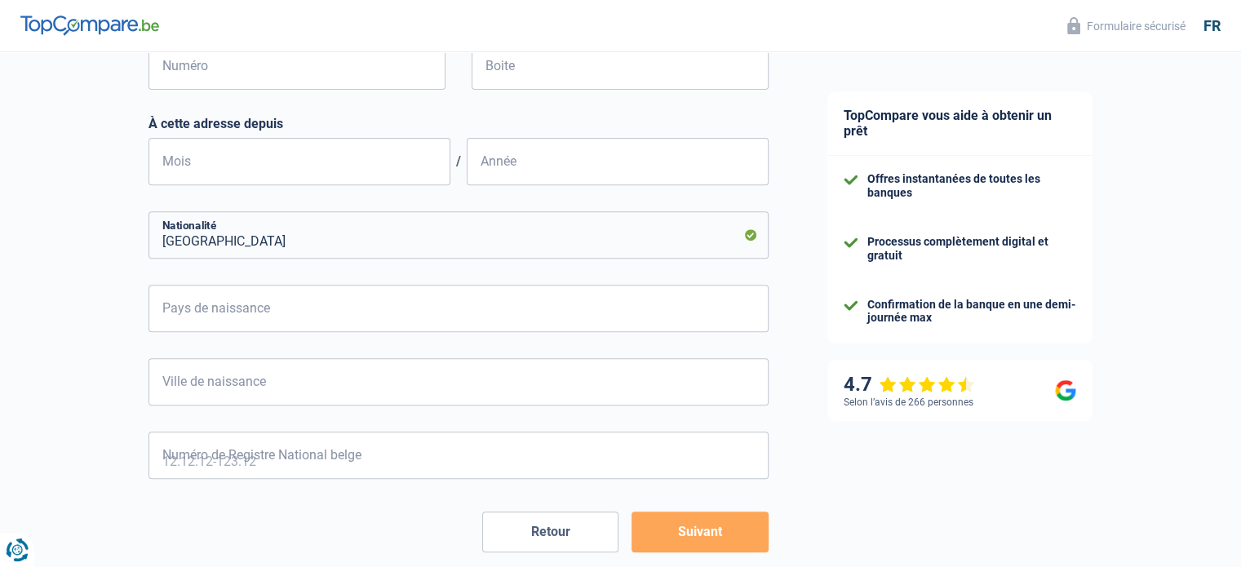
click at [713, 494] on form "Célibataire Marié(e) Cohabitant(e) légal(e) Divorcé(e) Veuf(ve) Séparé (de fait…" at bounding box center [459, 100] width 620 height 904
click at [699, 529] on button "Suivant" at bounding box center [700, 532] width 136 height 41
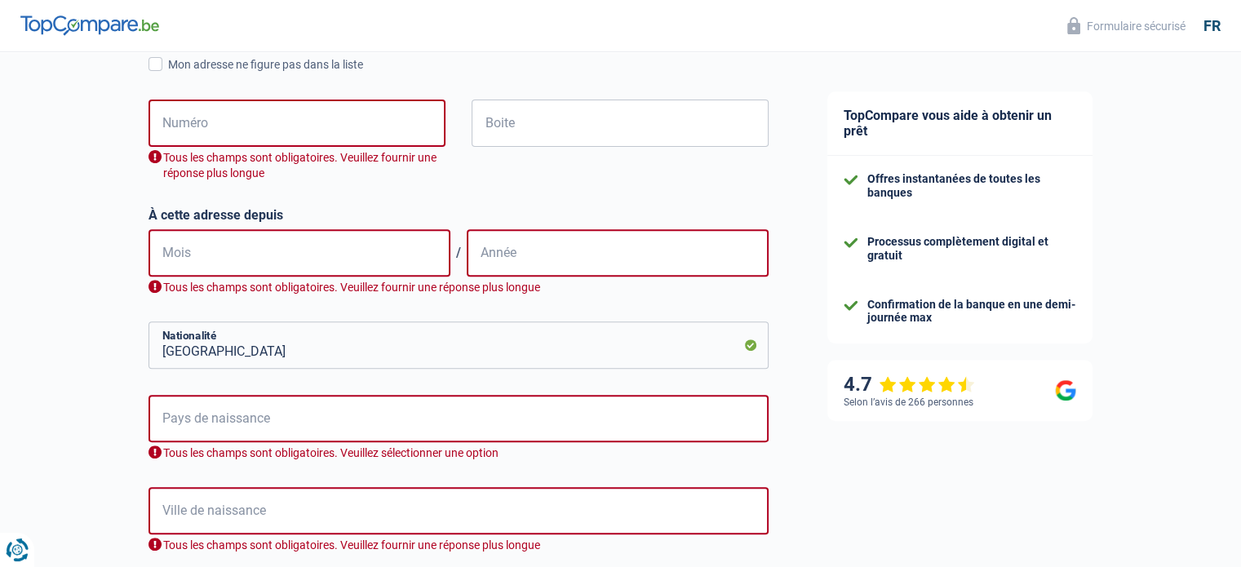
scroll to position [605, 0]
